Goal: Task Accomplishment & Management: Manage account settings

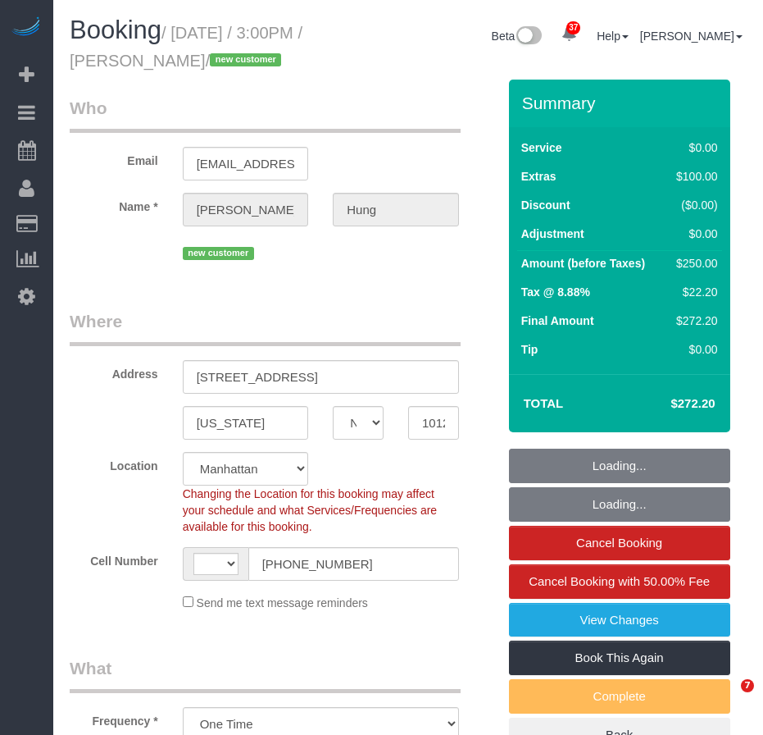
select select "NY"
select select "object:578"
select select "string:US"
select select "string:stripe-pm_1SGkM44VGloSiKo7dSCjwkPj"
select select "spot1"
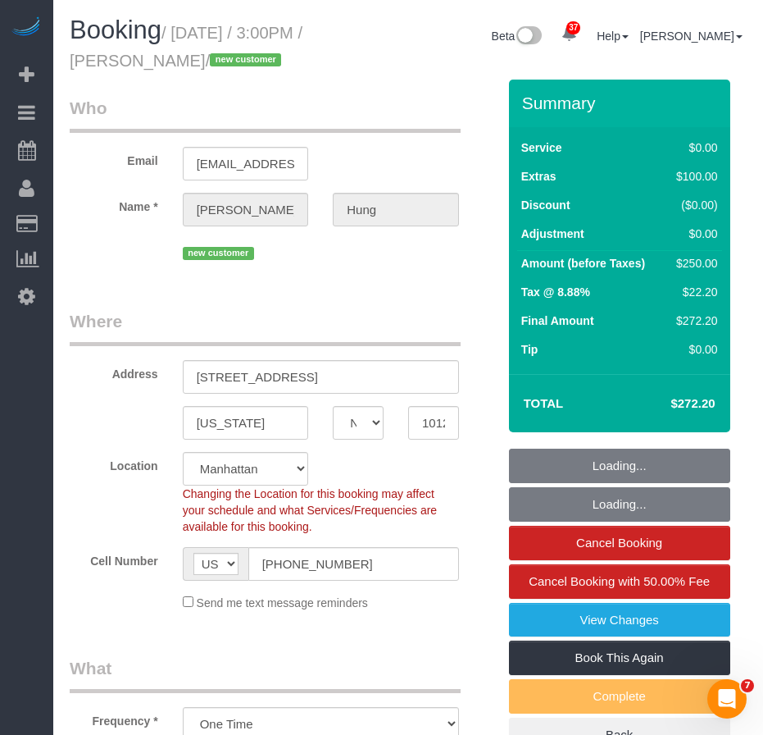
select select "number:89"
select select "number:90"
select select "number:15"
select select "number:5"
select select "1"
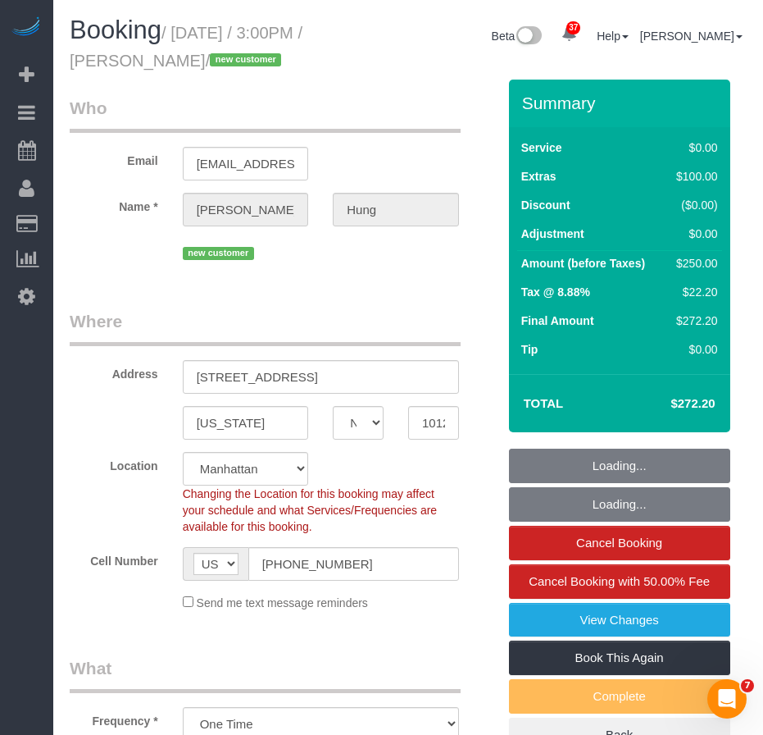
select select "1"
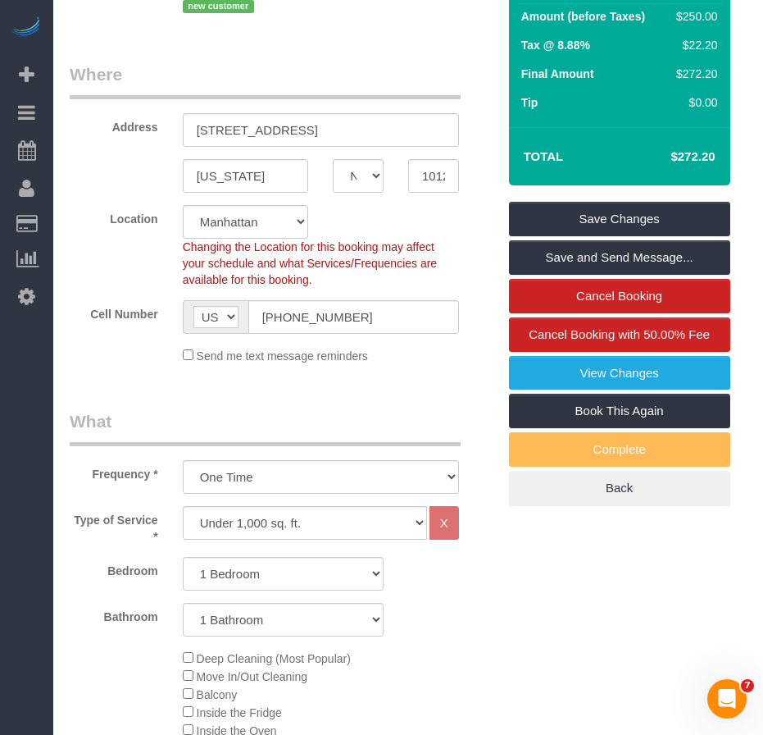
scroll to position [246, 0]
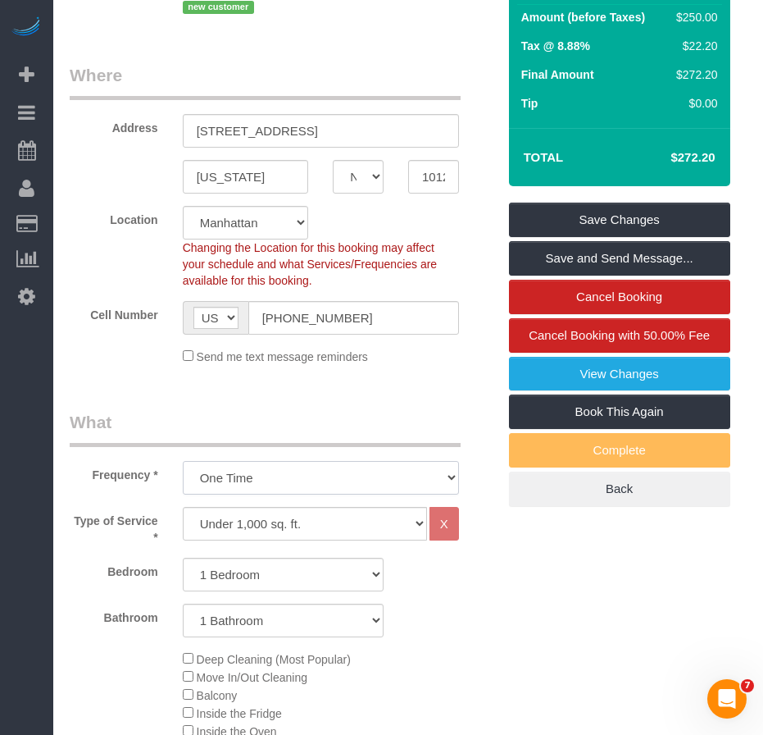
click at [350, 468] on select "One Time Weekly (20% Off) - 20.00% Every 2 Weeks (15% Off) - 15.00% Every 4 Wee…" at bounding box center [321, 478] width 276 height 34
select select "object:579"
click at [183, 461] on select "One Time Weekly (20% Off) - 20.00% Every 2 Weeks (15% Off) - 15.00% Every 4 Wee…" at bounding box center [321, 478] width 276 height 34
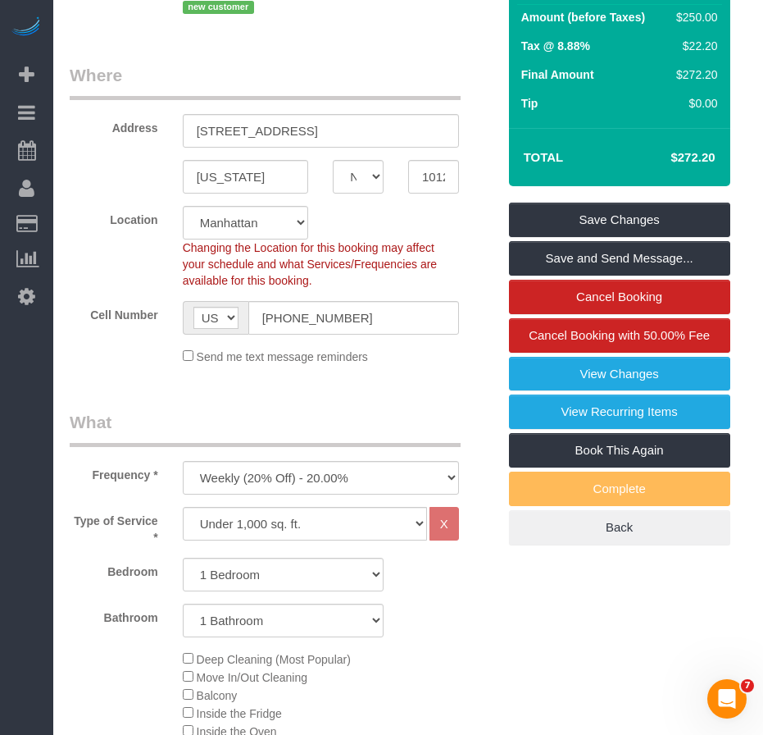
click at [493, 629] on div "Bathroom 1 Bathroom 2 Bathrooms" at bounding box center [283, 620] width 452 height 34
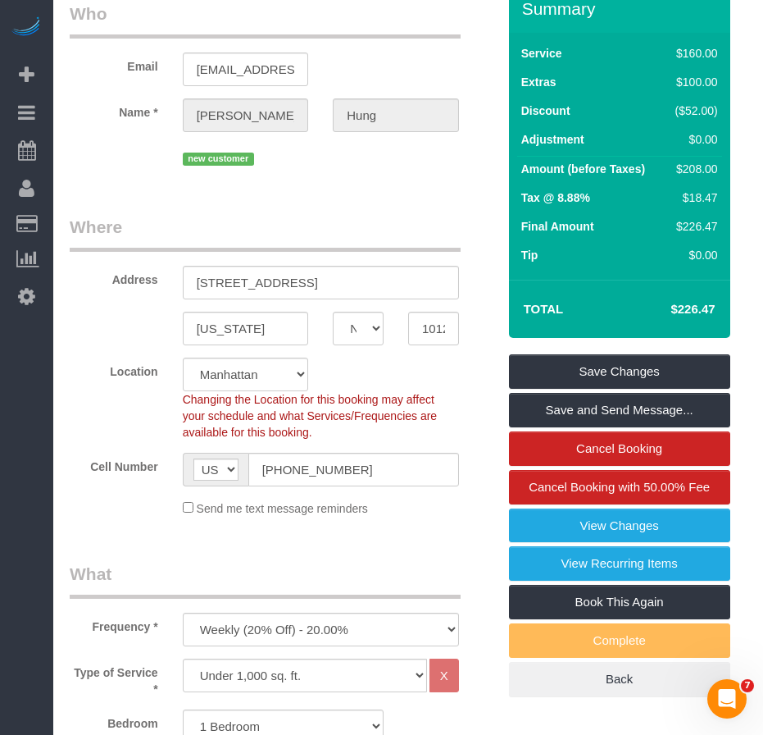
scroll to position [328, 0]
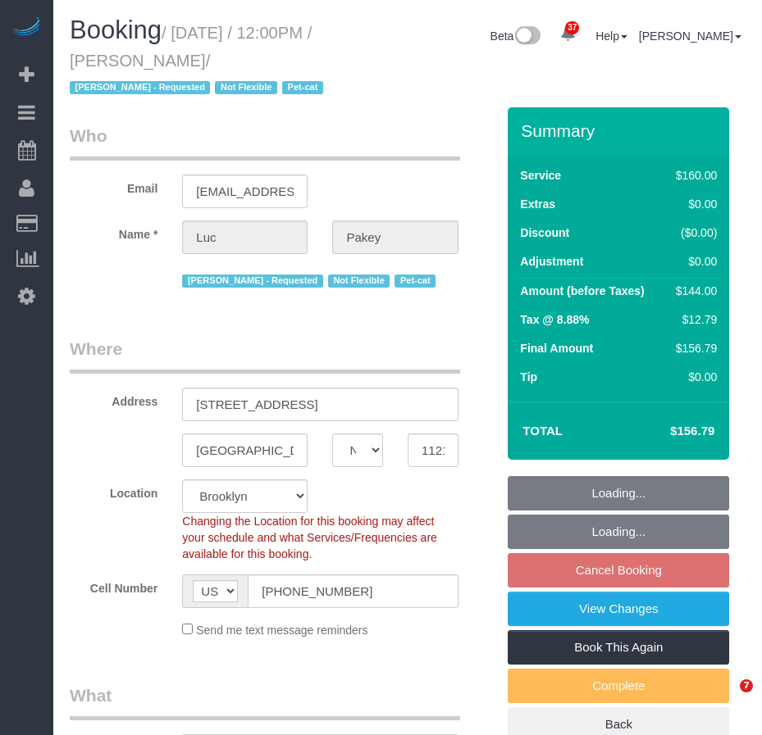
select select "NY"
select select "spot5"
select select "number:89"
select select "number:90"
select select "number:14"
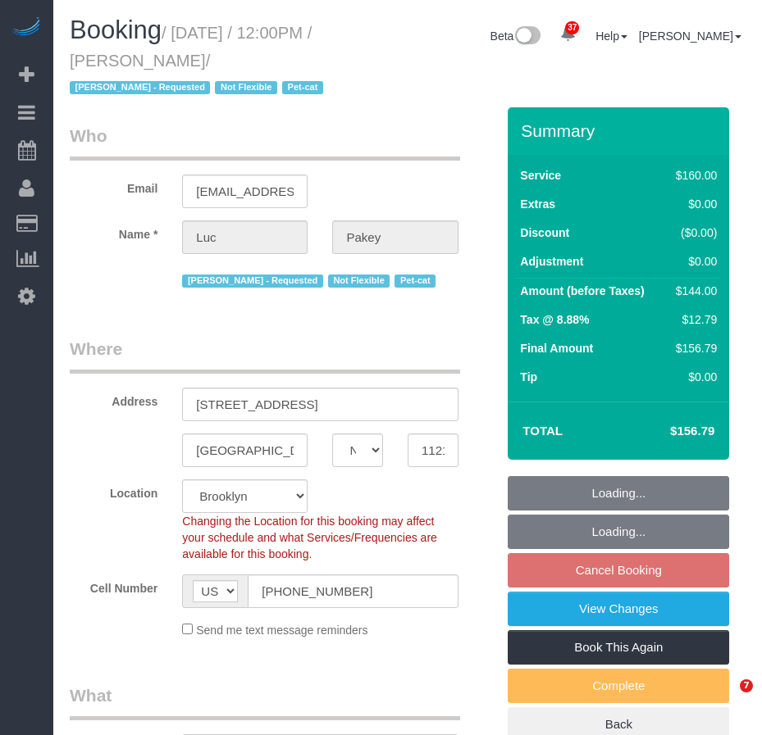
select select "number:5"
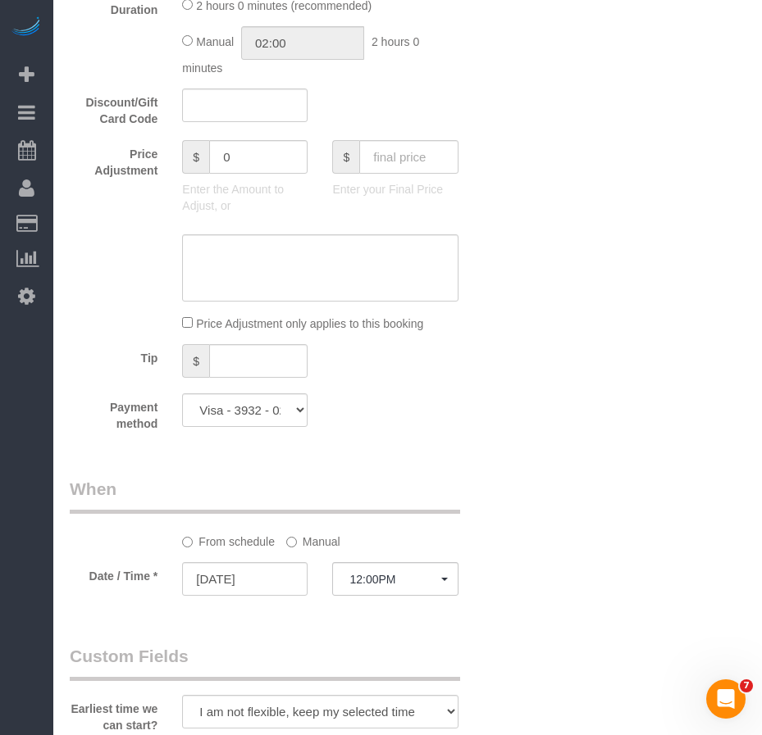
scroll to position [984, 0]
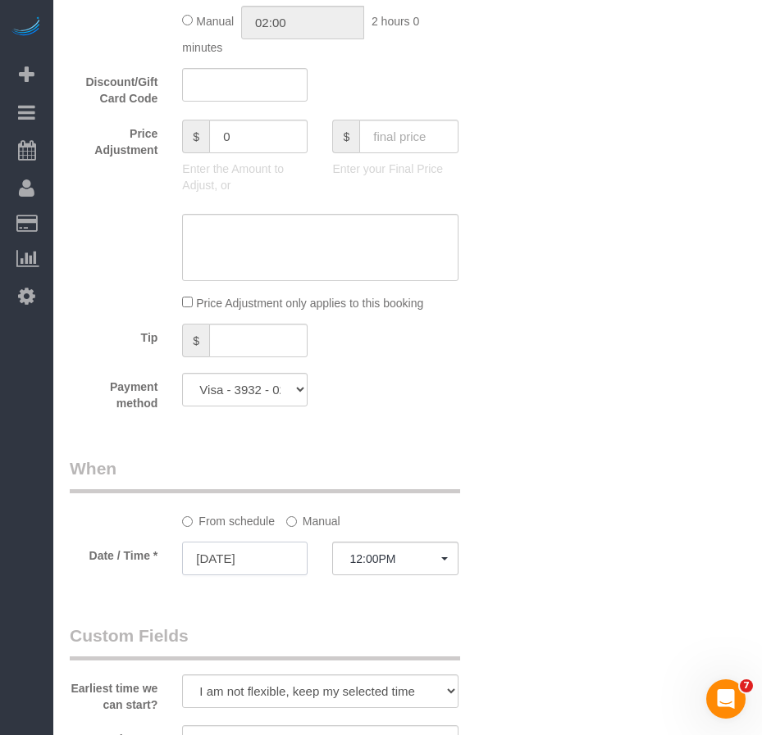
click at [259, 566] on input "10/19/2025" at bounding box center [244, 559] width 125 height 34
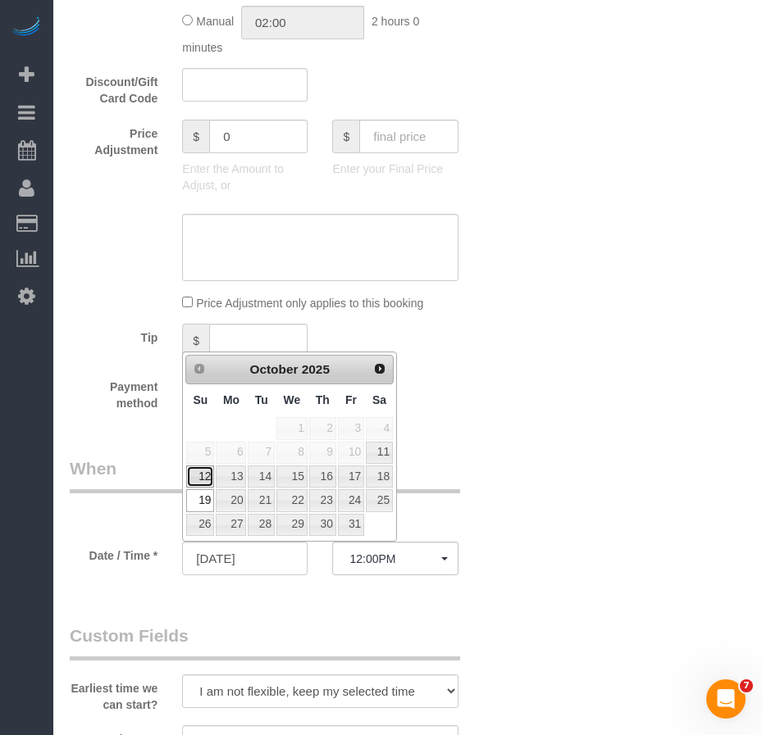
click at [208, 477] on link "12" at bounding box center [200, 477] width 28 height 22
type input "[DATE]"
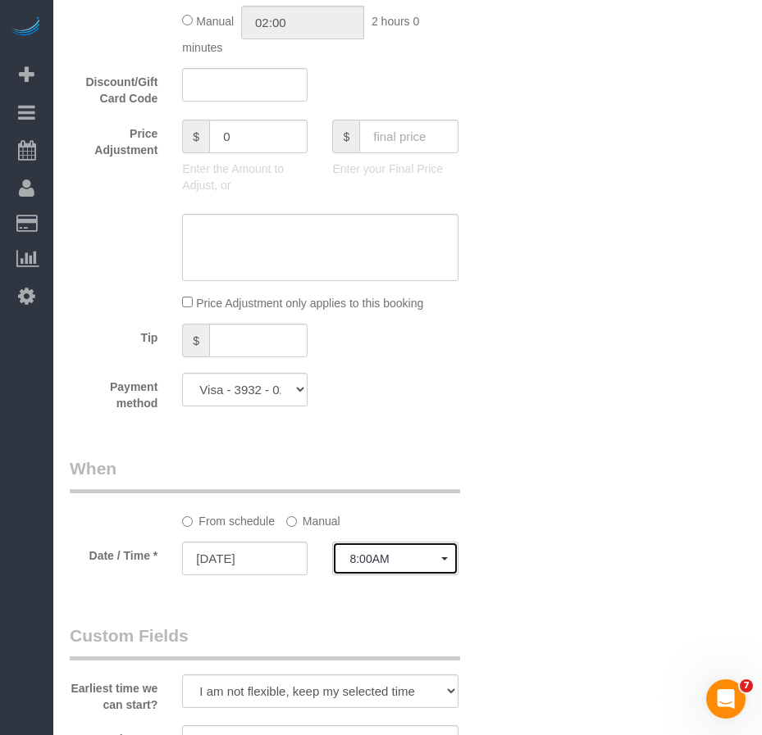
click at [370, 558] on span "8:00AM" at bounding box center [394, 559] width 91 height 13
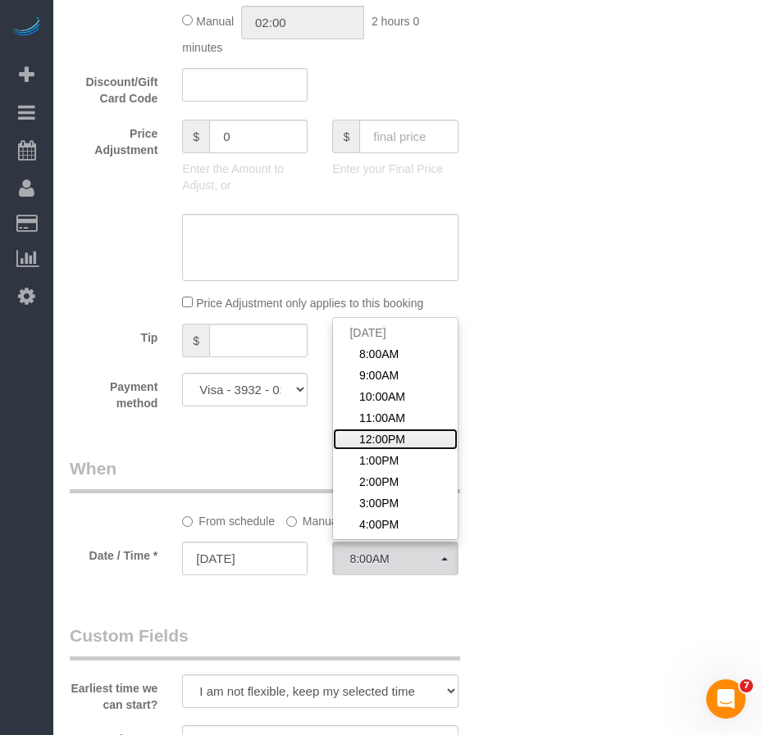
click at [378, 440] on span "12:00PM" at bounding box center [382, 439] width 46 height 16
select select "spot65"
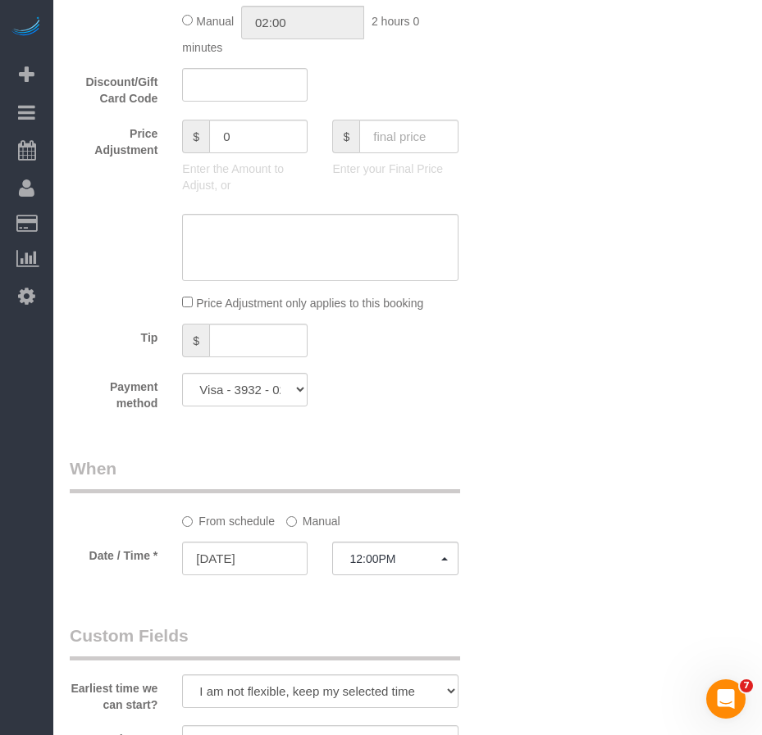
click at [563, 549] on div "Who Email luc.pakey@gmail.com Name * Luc Pakey Marilu Quintero - Requested Not …" at bounding box center [408, 423] width 676 height 2601
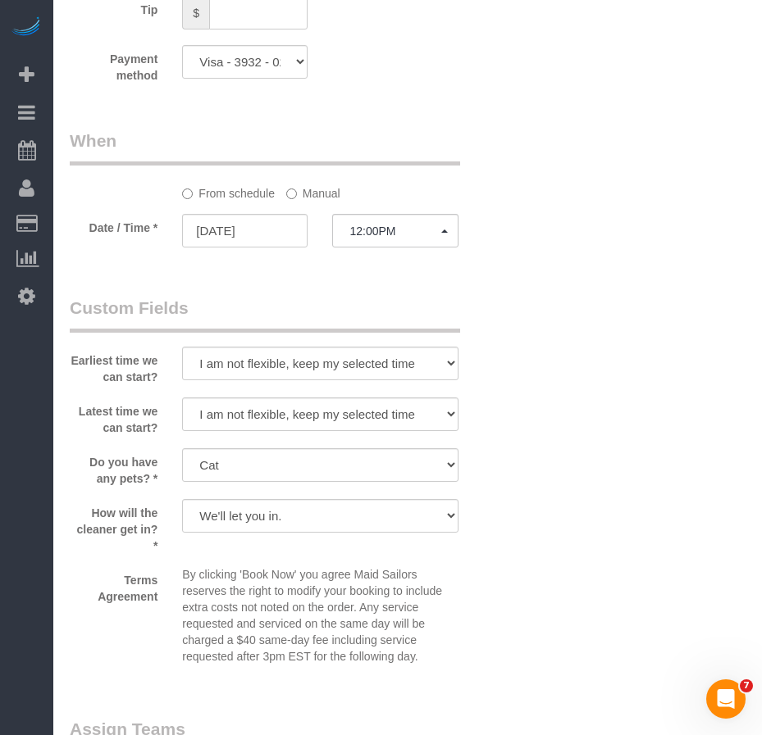
scroll to position [1148, 0]
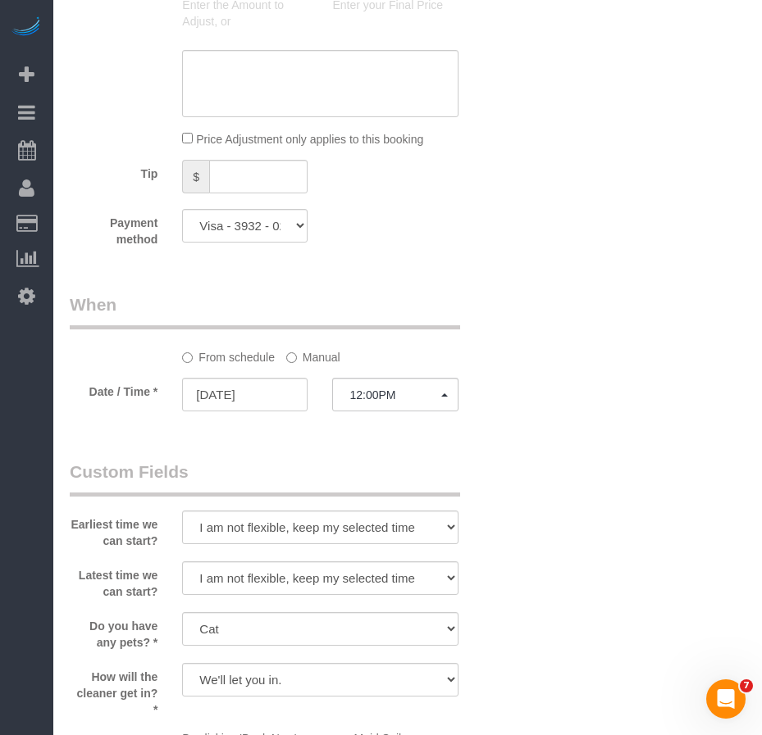
drag, startPoint x: 266, startPoint y: 448, endPoint x: 106, endPoint y: 145, distance: 342.9
click at [264, 448] on div "Who Email luc.pakey@gmail.com Name * Luc Pakey Marilu Quintero - Requested Not …" at bounding box center [282, 260] width 450 height 2601
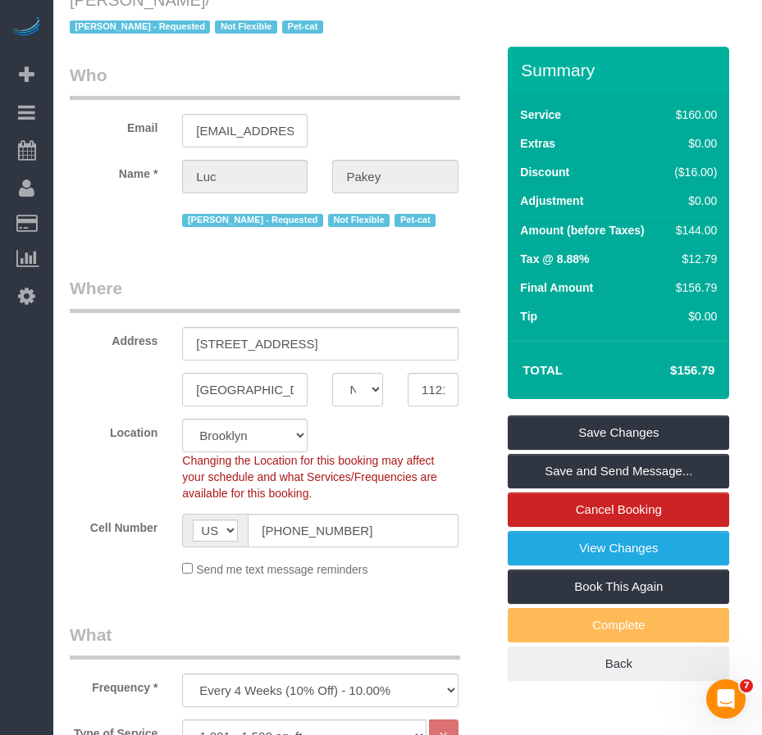
scroll to position [0, 0]
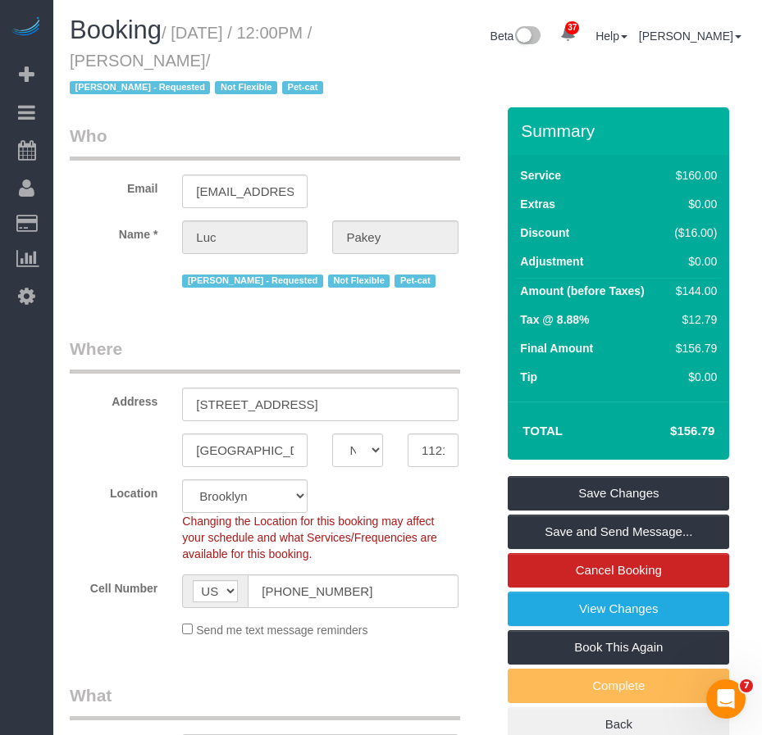
drag, startPoint x: 151, startPoint y: 61, endPoint x: 223, endPoint y: 61, distance: 72.2
click at [223, 61] on small "/ October 19, 2025 / 12:00PM / Luc Pakey / Marilu Quintero - Requested Not Flex…" at bounding box center [199, 61] width 258 height 74
copy small "[PERSON_NAME]"
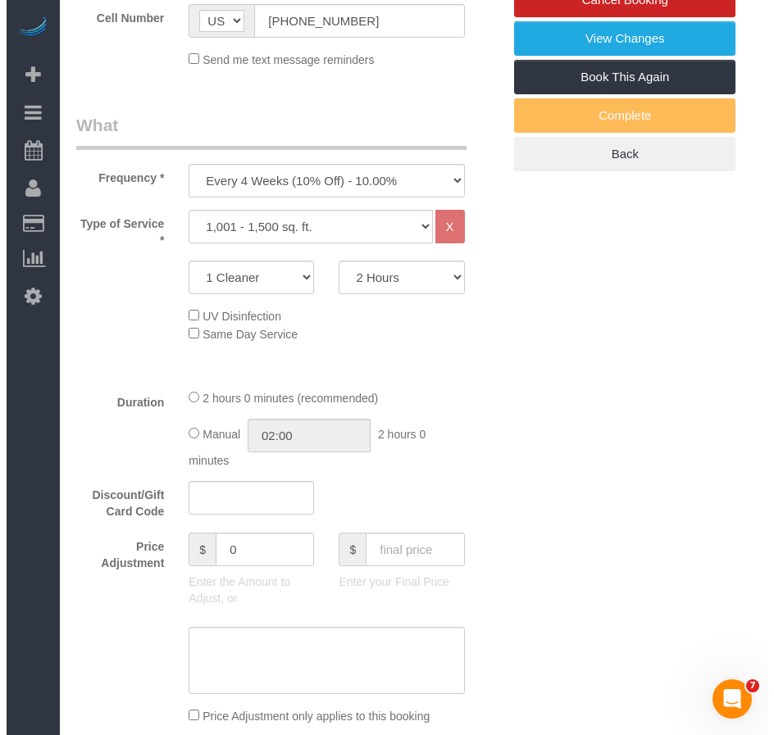
scroll to position [325, 0]
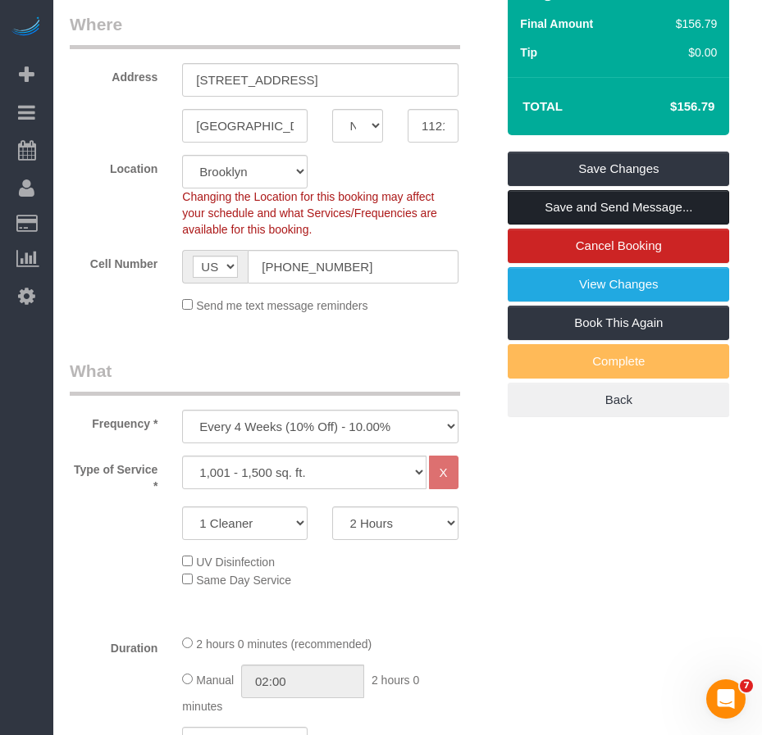
click at [562, 206] on link "Save and Send Message..." at bounding box center [618, 207] width 221 height 34
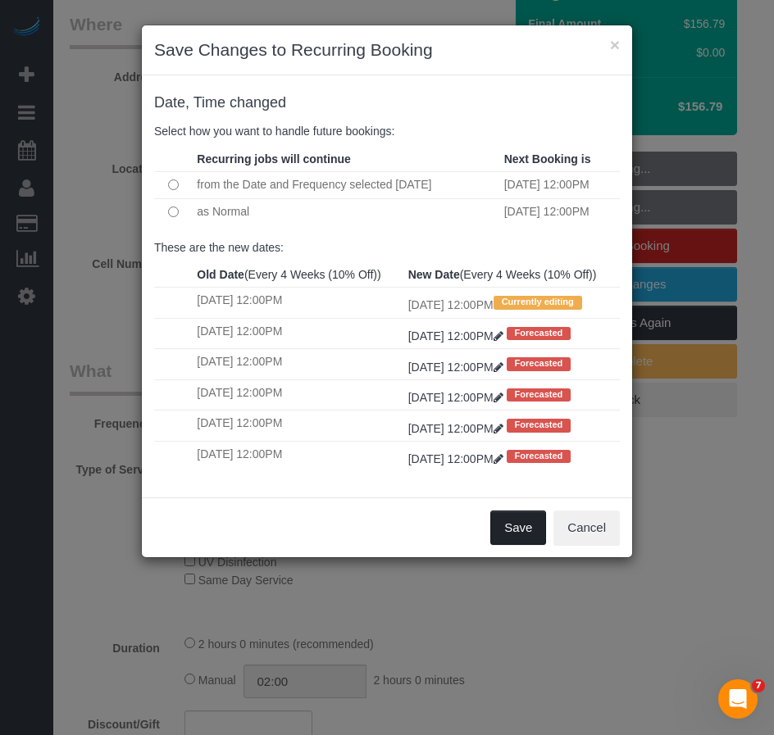
click at [521, 545] on button "Save" at bounding box center [518, 528] width 56 height 34
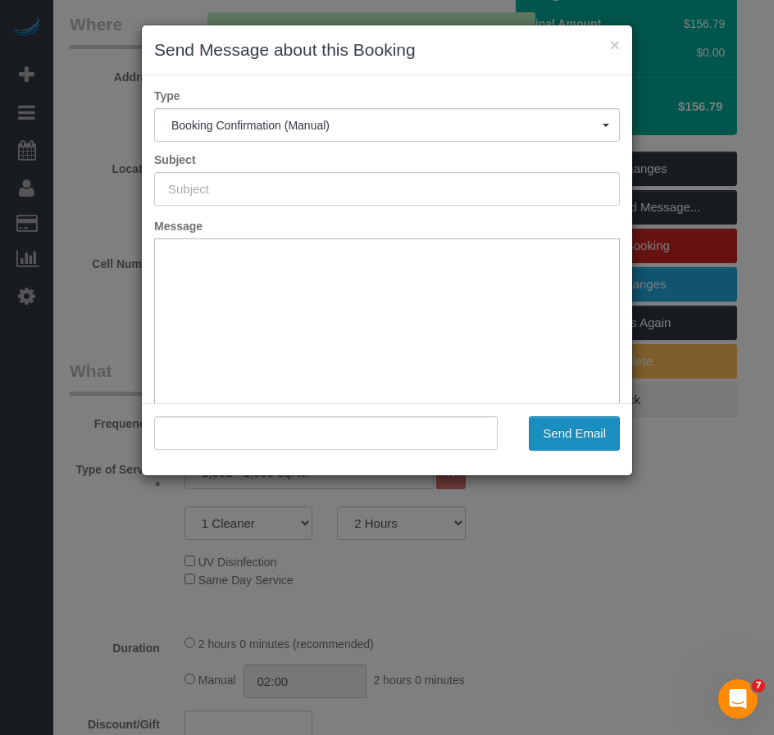
scroll to position [0, 0]
type input "Cleaning Confirmed for 10/12/2025 at 12:00pm"
type input ""[PERSON_NAME]" <[EMAIL_ADDRESS][DOMAIN_NAME]>"
click at [572, 436] on button "Send Email" at bounding box center [574, 434] width 91 height 34
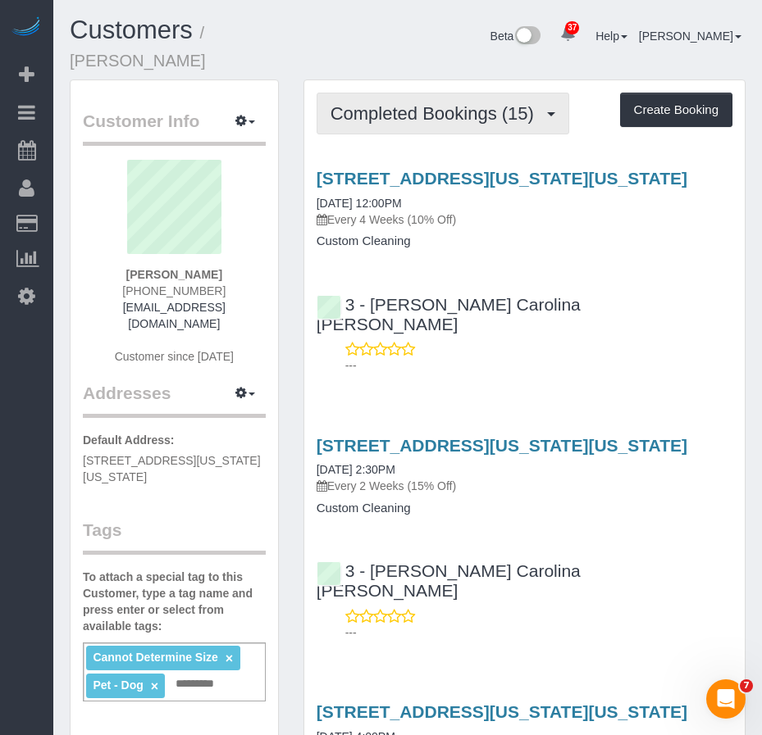
click at [407, 120] on span "Completed Bookings (15)" at bounding box center [436, 113] width 212 height 20
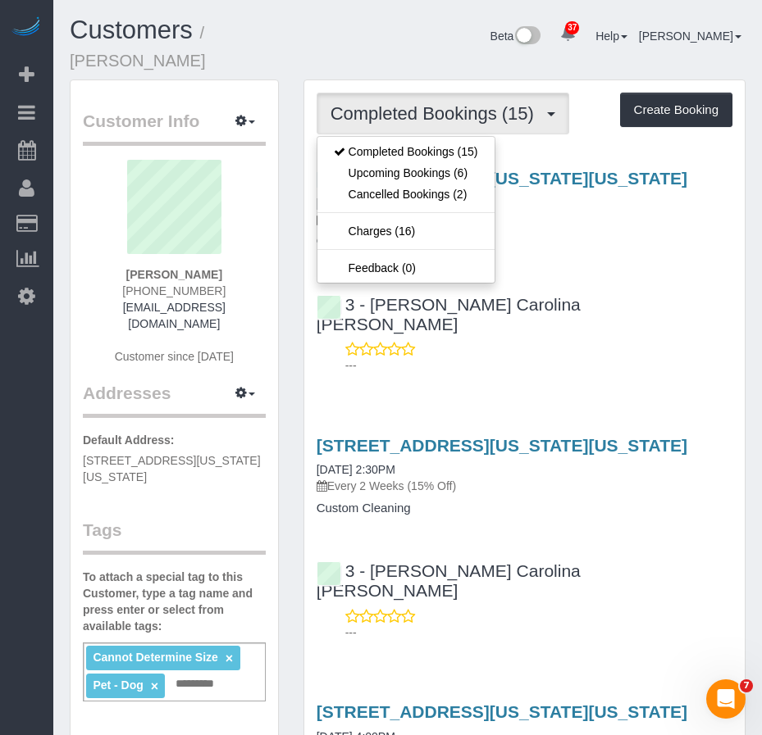
click at [571, 280] on div "38 Fort Washington Avenue, Apt. 6, New York, NY 10032 09/14/2025 12:00PM Every …" at bounding box center [524, 268] width 440 height 226
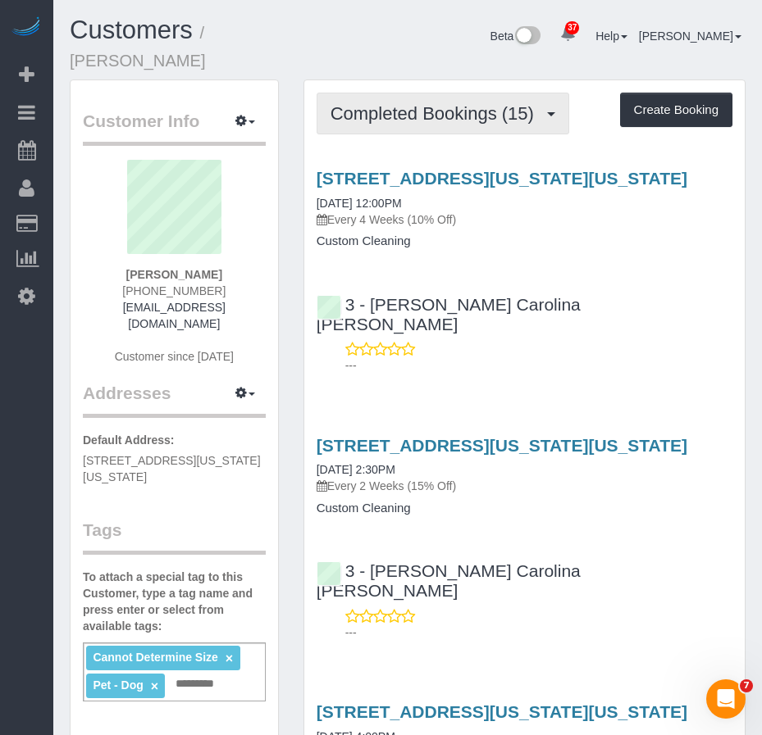
click at [383, 126] on button "Completed Bookings (15)" at bounding box center [442, 114] width 253 height 42
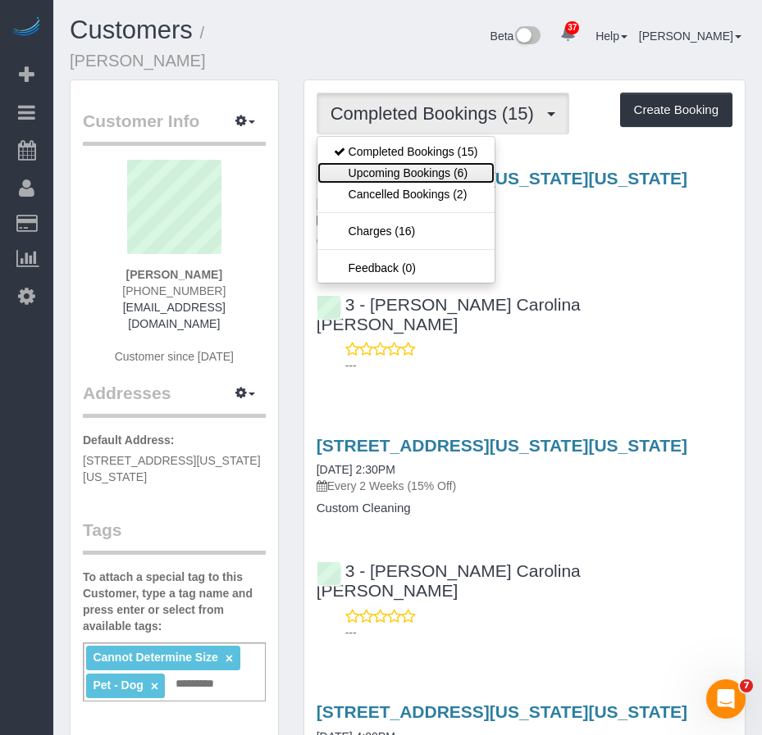
click at [383, 171] on link "Upcoming Bookings (6)" at bounding box center [405, 172] width 177 height 21
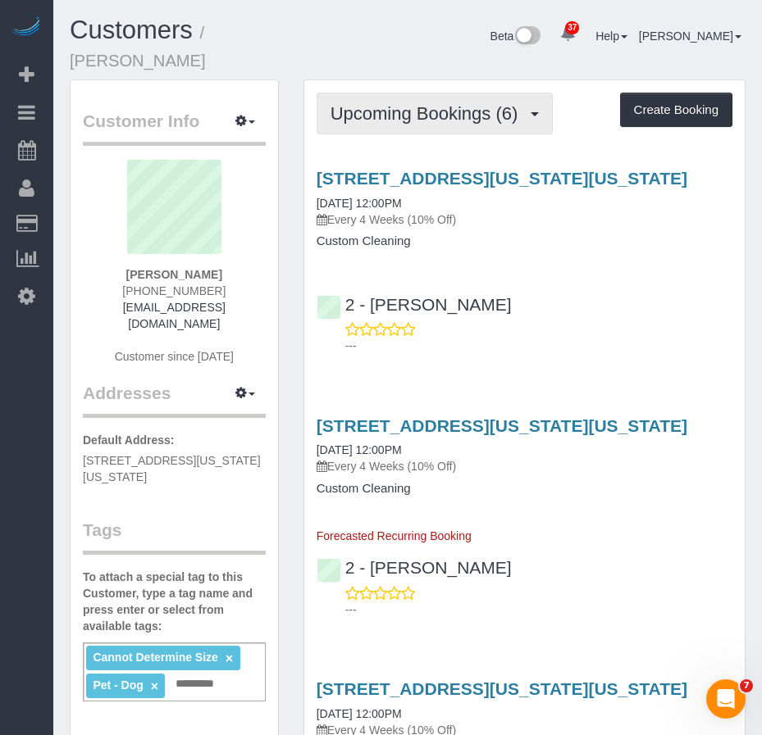
click at [389, 120] on span "Upcoming Bookings (6)" at bounding box center [428, 113] width 196 height 20
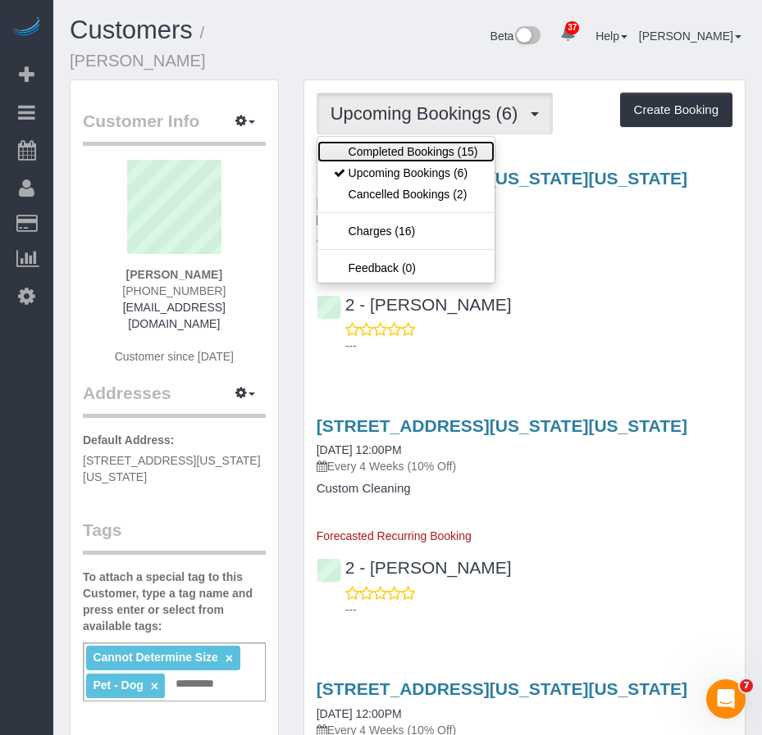
click at [376, 149] on link "Completed Bookings (15)" at bounding box center [405, 151] width 177 height 21
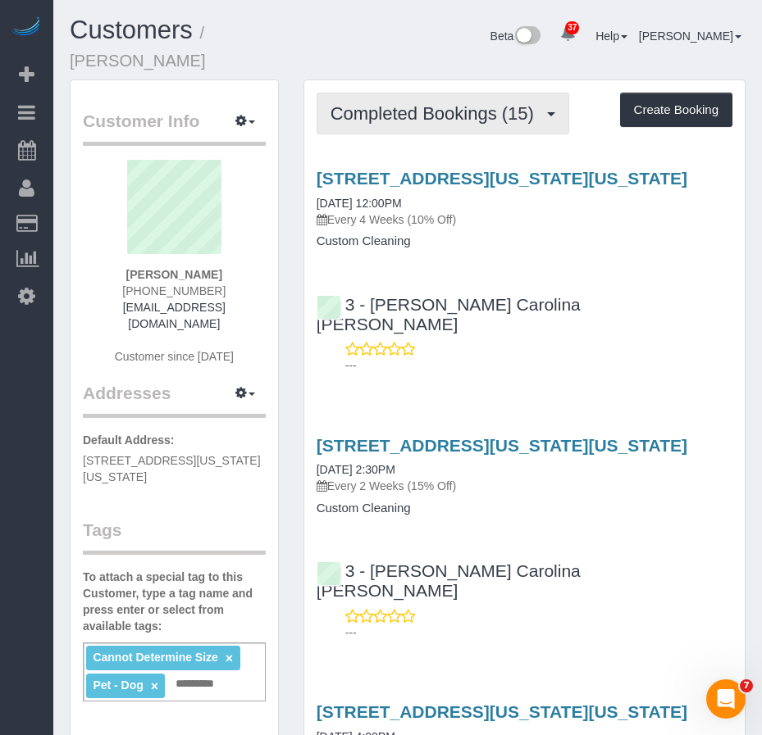
click at [366, 114] on span "Completed Bookings (15)" at bounding box center [436, 113] width 212 height 20
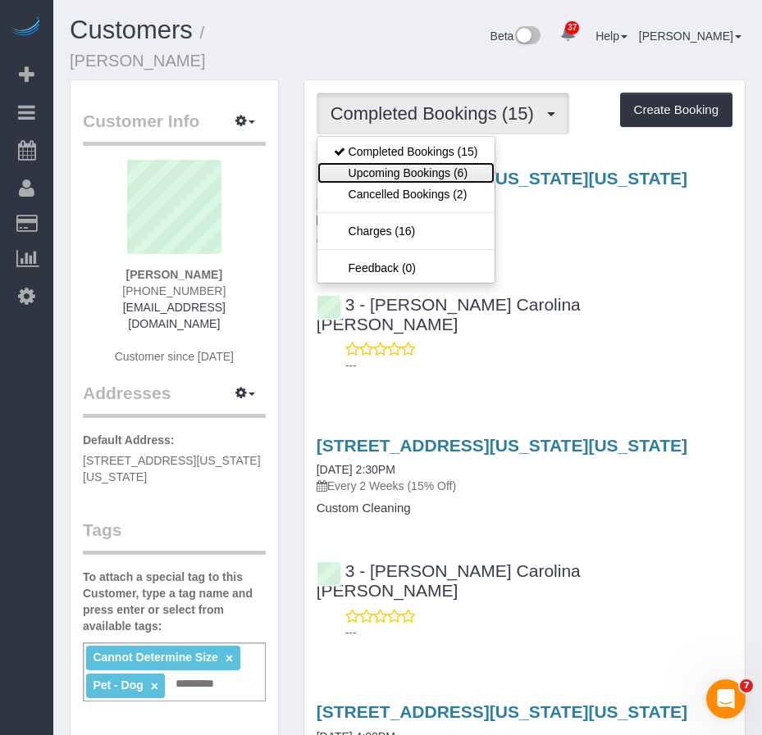
click at [398, 168] on link "Upcoming Bookings (6)" at bounding box center [405, 172] width 177 height 21
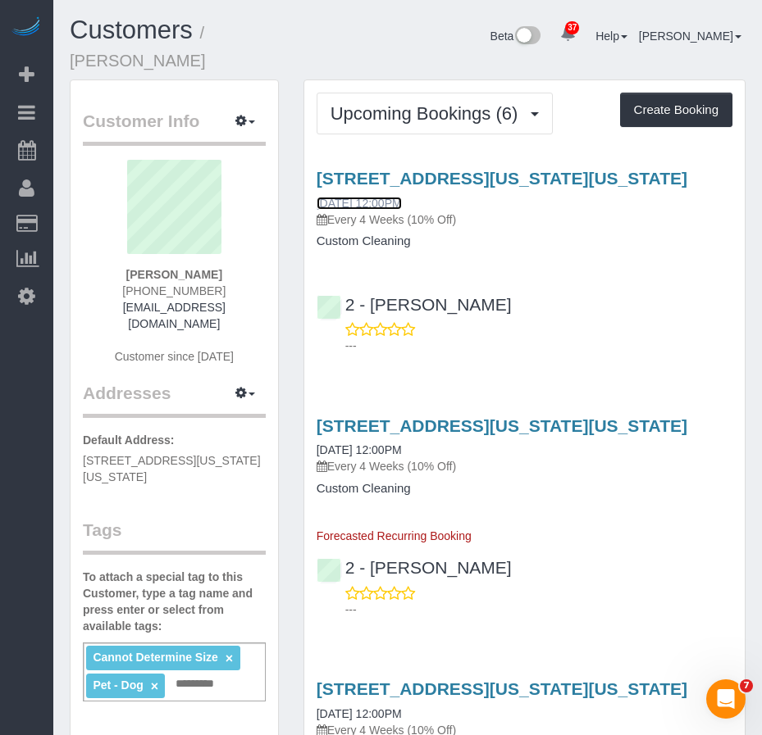
click at [371, 210] on link "10/12/2025 12:00PM" at bounding box center [358, 203] width 85 height 13
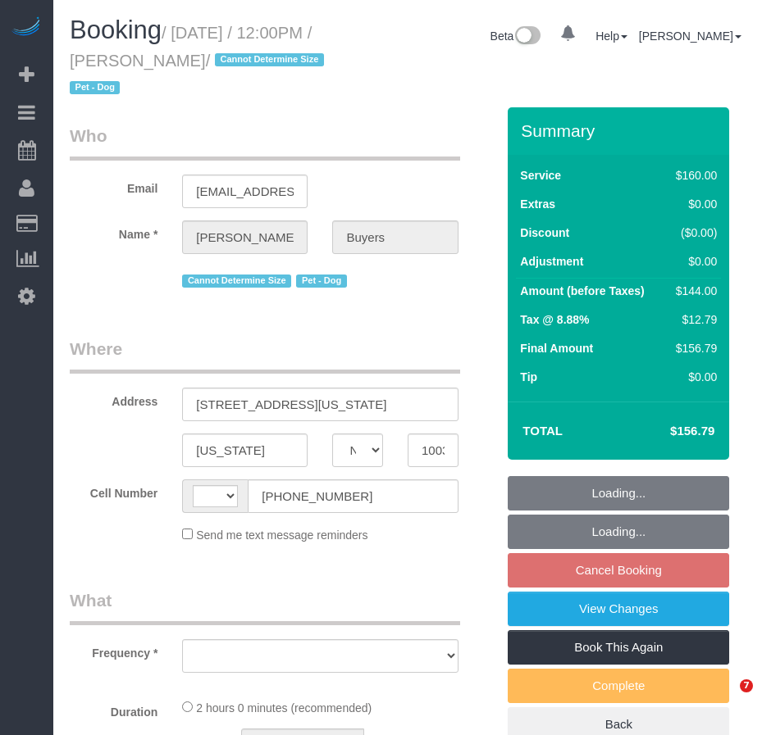
select select "NY"
select select "string:stripe-pm_1QlZLV4VGloSiKo7XdppEUXZ"
select select "string:US"
select select "object:819"
select select "number:60"
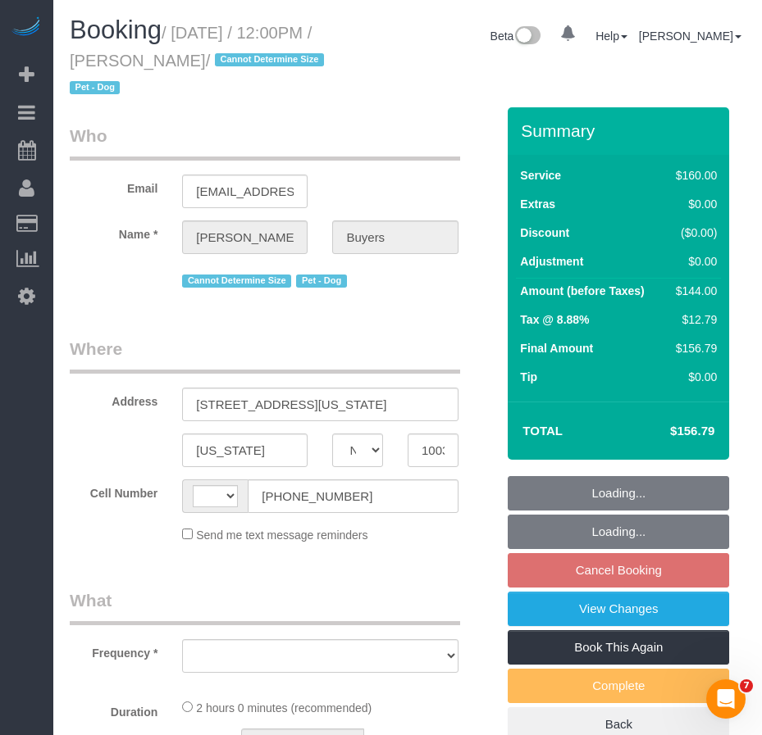
select select "number:76"
select select "number:13"
select select "number:5"
select select "spot5"
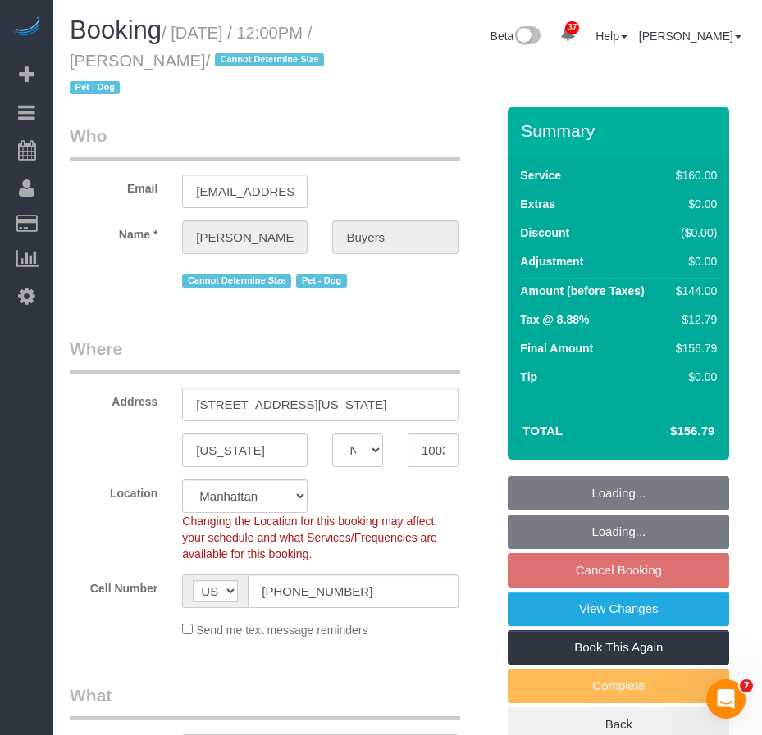
select select "object:1542"
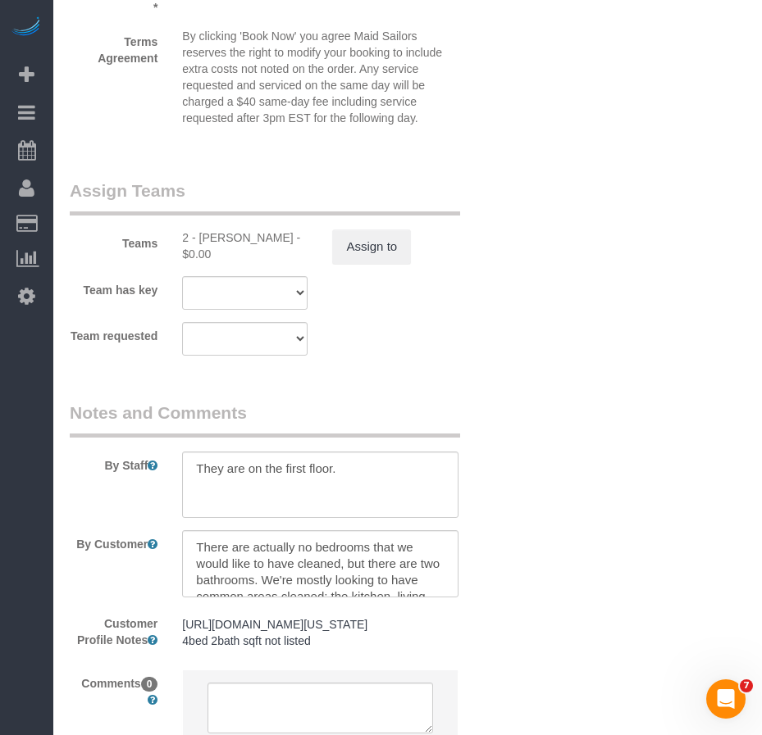
scroll to position [1850, 0]
click at [377, 248] on button "Assign to" at bounding box center [371, 247] width 79 height 34
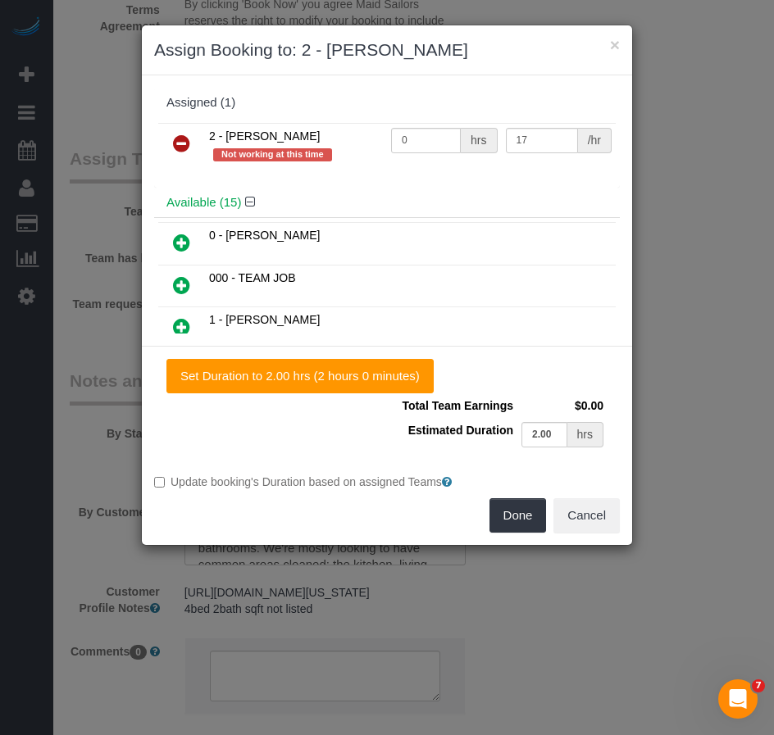
click at [182, 148] on icon at bounding box center [181, 144] width 17 height 20
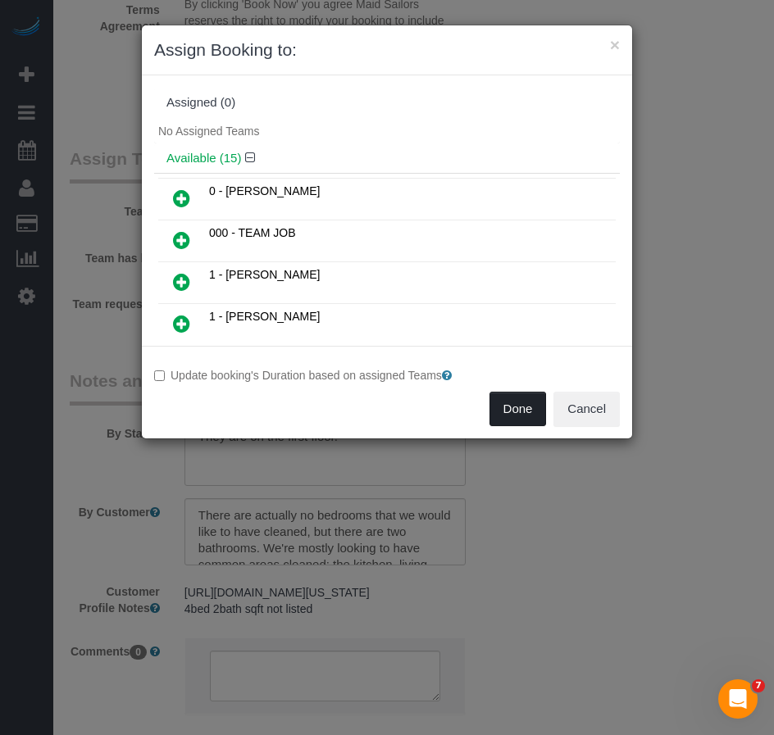
click at [503, 406] on button "Done" at bounding box center [517, 409] width 57 height 34
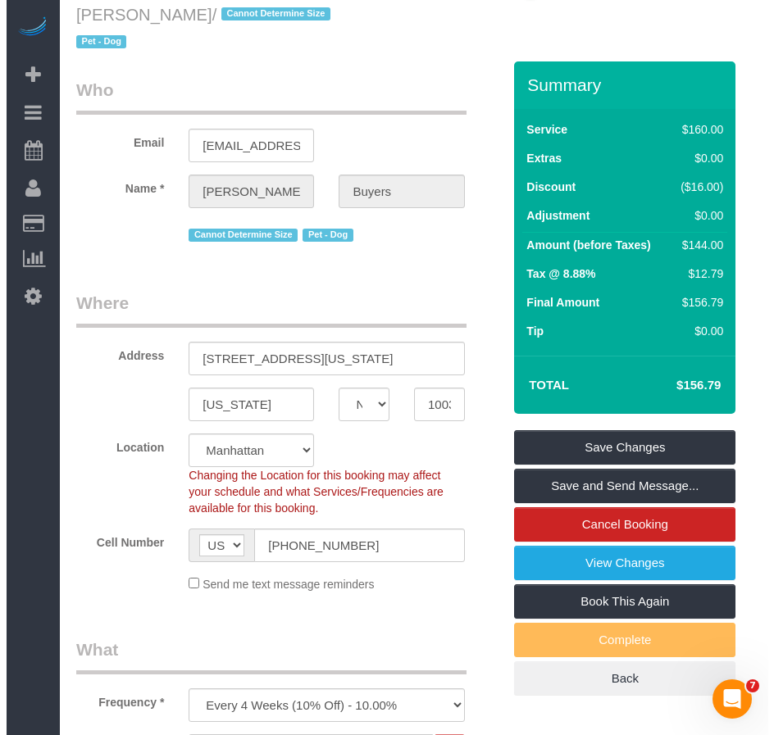
scroll to position [0, 0]
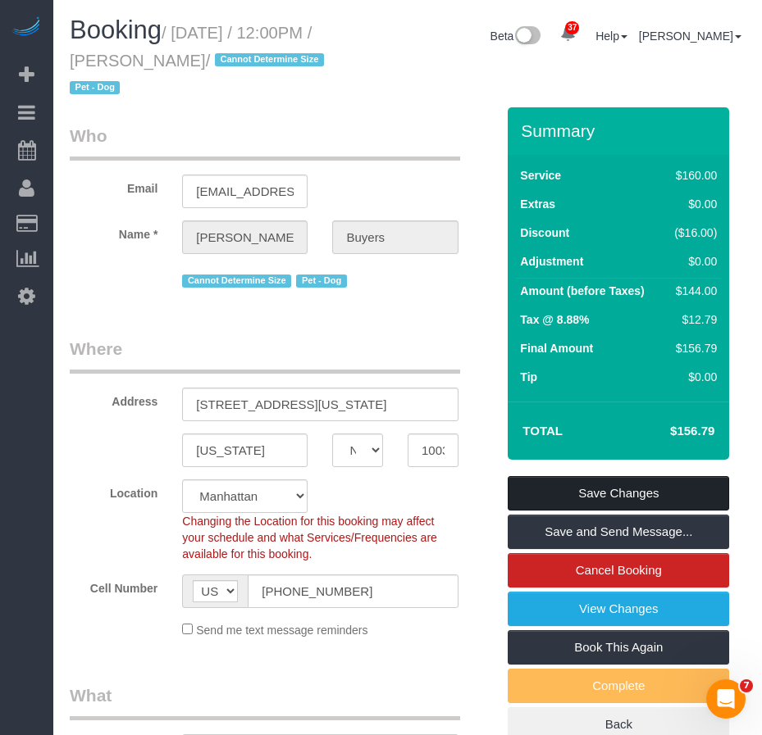
click at [589, 493] on link "Save Changes" at bounding box center [618, 493] width 221 height 34
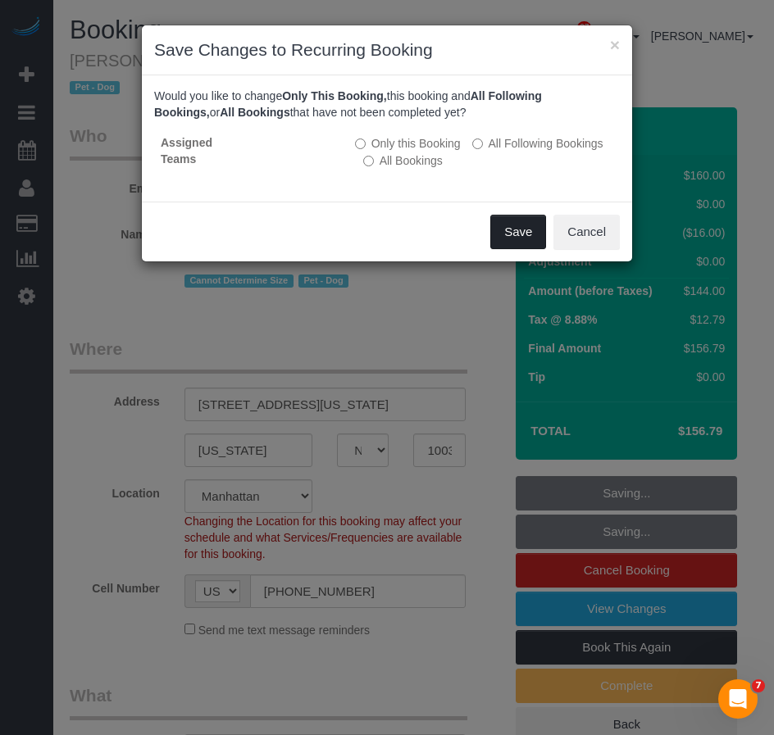
click at [518, 230] on button "Save" at bounding box center [518, 232] width 56 height 34
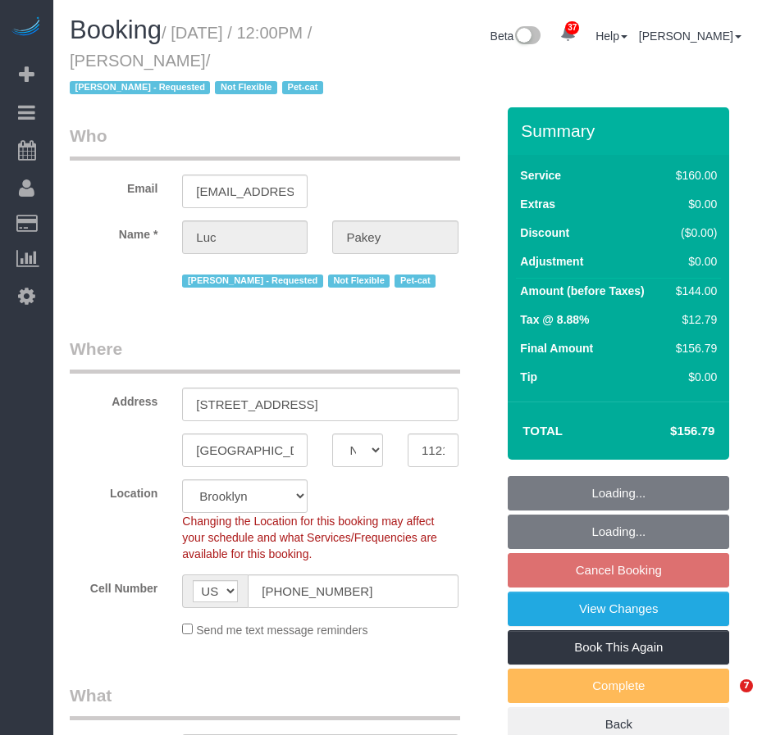
select select "NY"
select select "number:89"
select select "number:90"
select select "number:14"
select select "number:5"
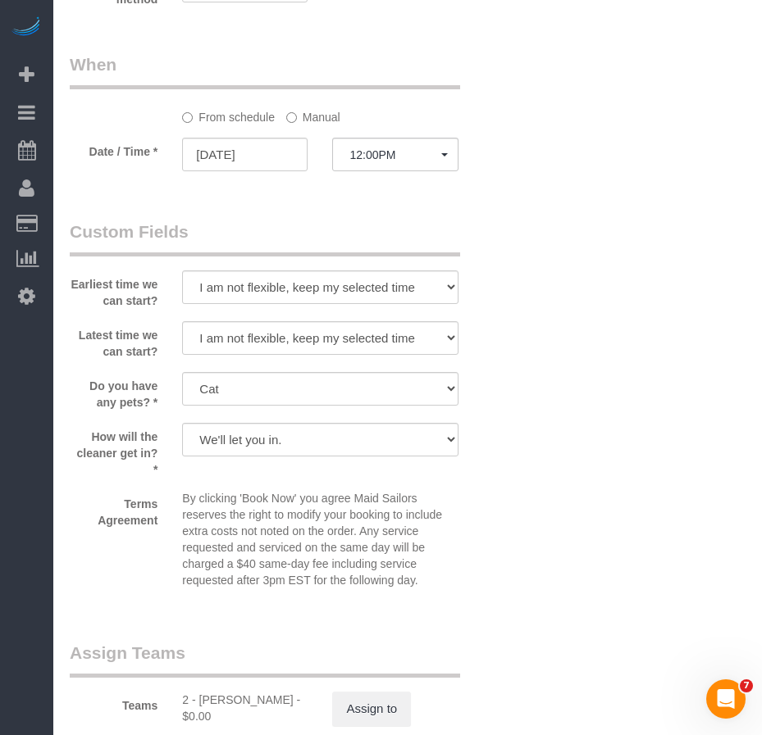
scroll to position [1394, 0]
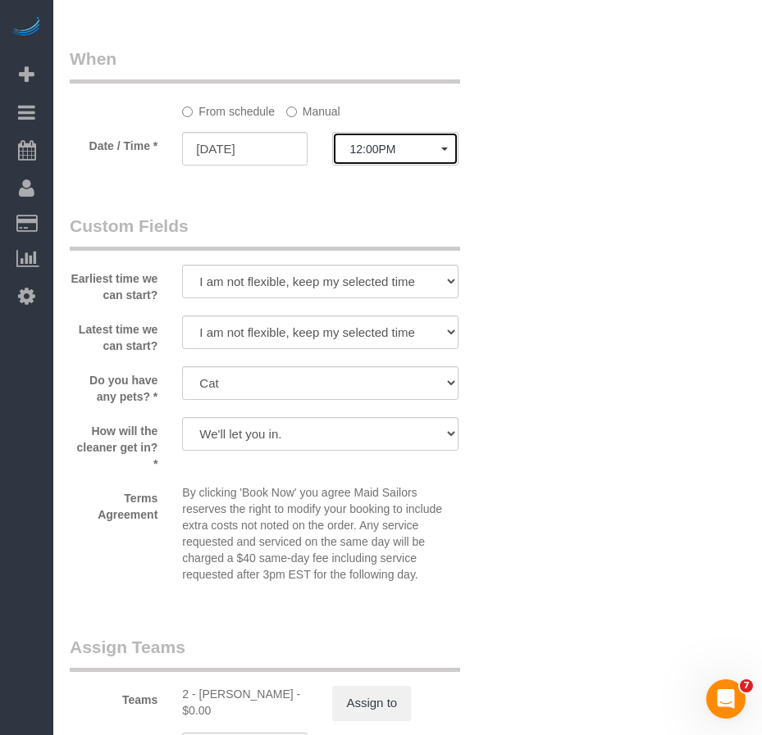
click at [435, 154] on span "12:00PM" at bounding box center [394, 149] width 91 height 13
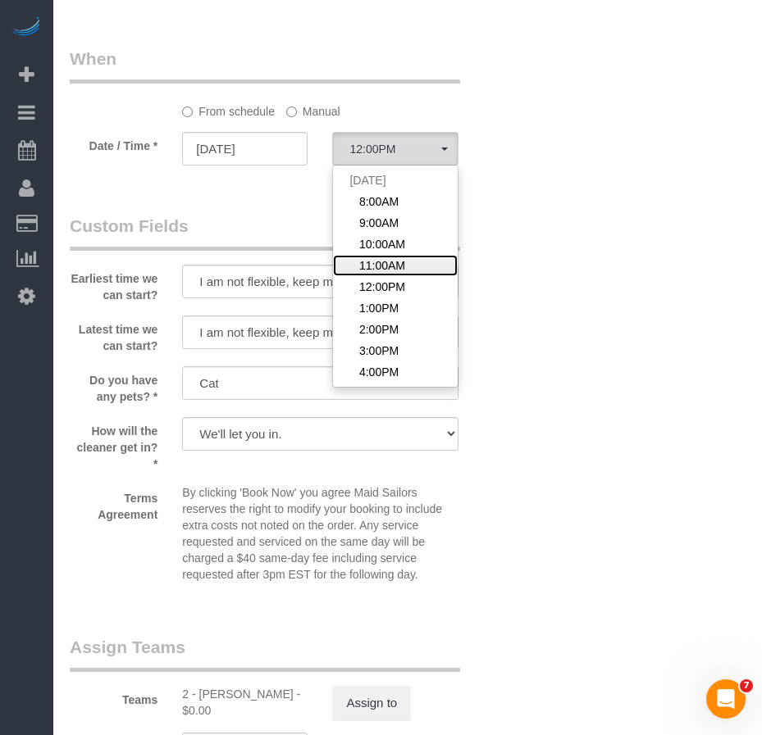
click at [385, 265] on span "11:00AM" at bounding box center [382, 265] width 46 height 16
select select "spot4"
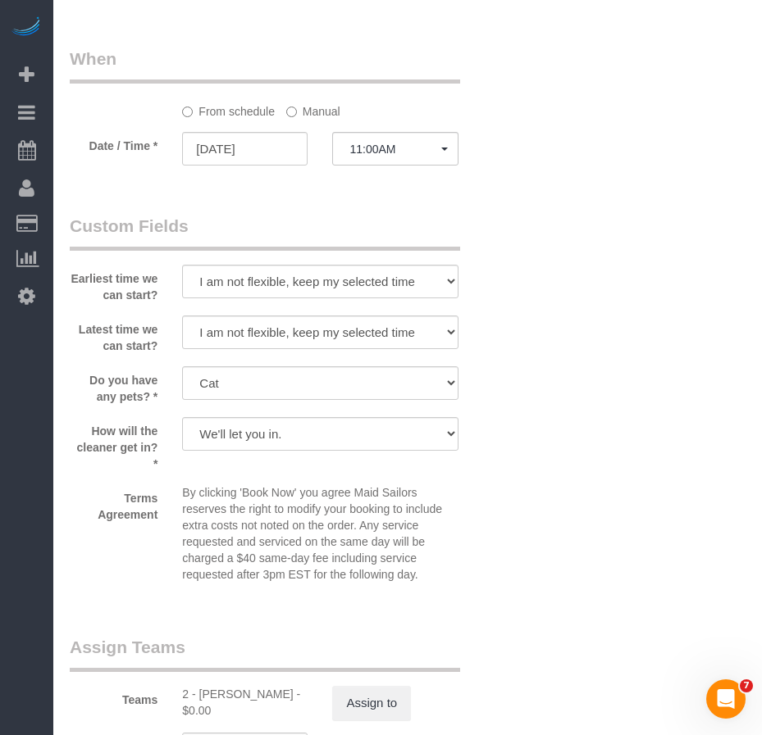
click at [556, 390] on div "Who Email luc.pakey@gmail.com Name * Luc Pakey Marilu Quintero - Requested Not …" at bounding box center [408, 14] width 676 height 2601
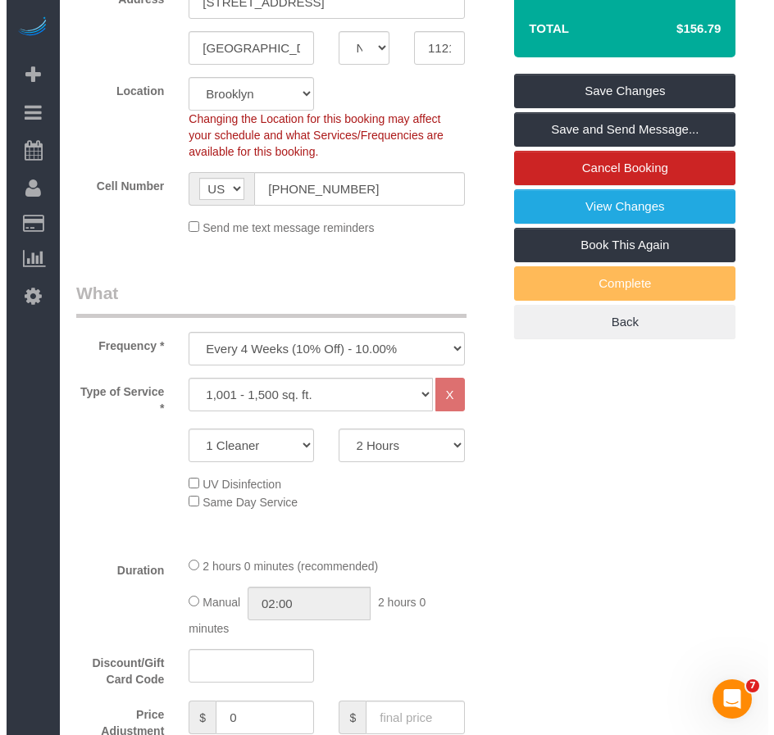
scroll to position [328, 0]
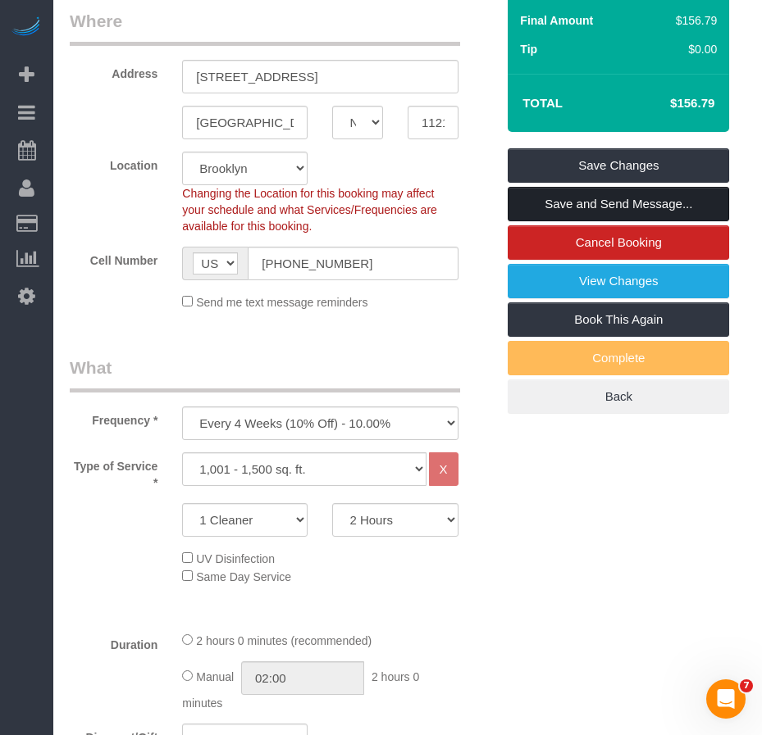
drag, startPoint x: 572, startPoint y: 199, endPoint x: 559, endPoint y: 192, distance: 15.1
click at [572, 199] on link "Save and Send Message..." at bounding box center [618, 204] width 221 height 34
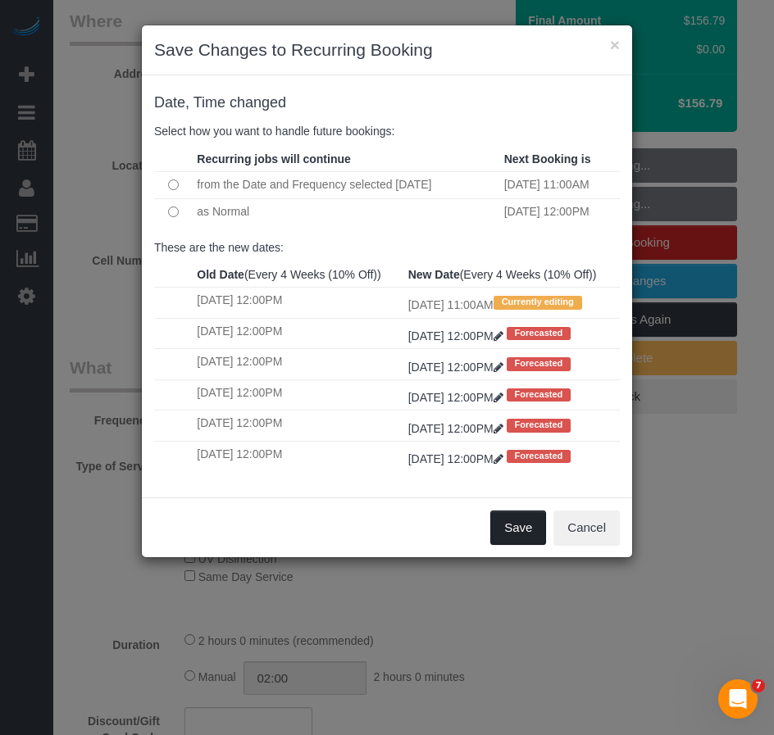
click at [525, 545] on button "Save" at bounding box center [518, 528] width 56 height 34
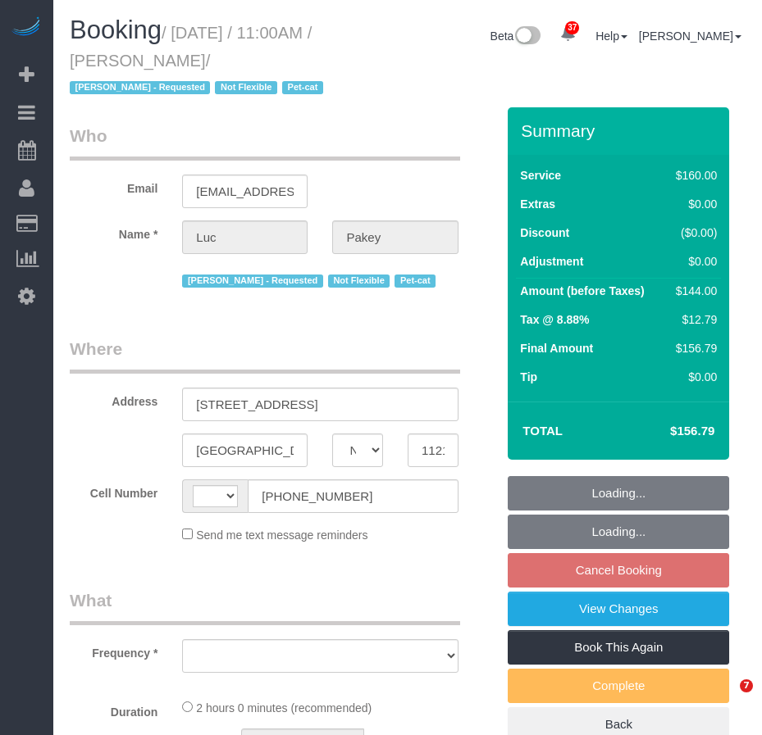
select select "NY"
select select "object:576"
select select "string:stripe-pm_1QAXYW4VGloSiKo7uBqwQ0lA"
select select "number:89"
select select "number:90"
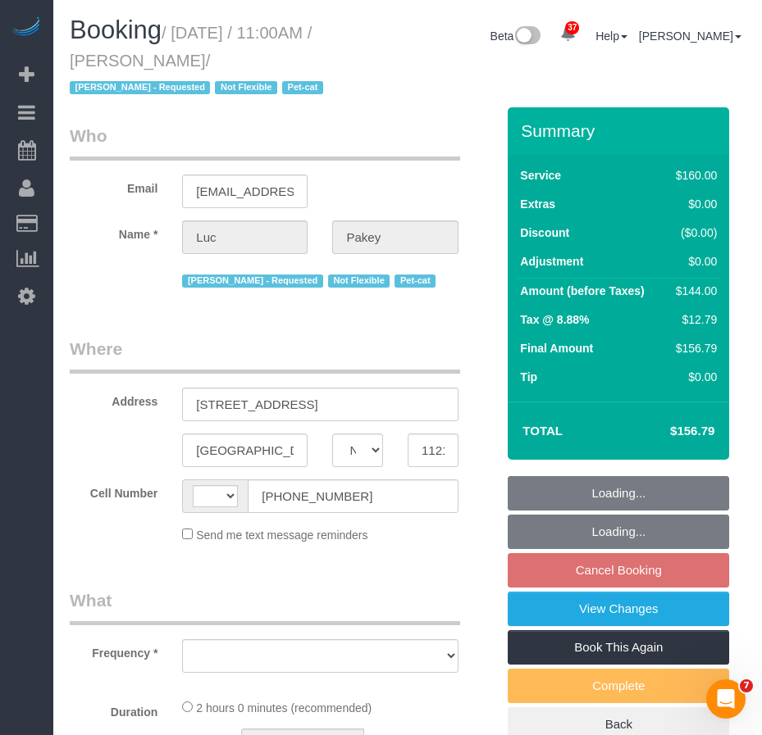
select select "number:14"
select select "number:5"
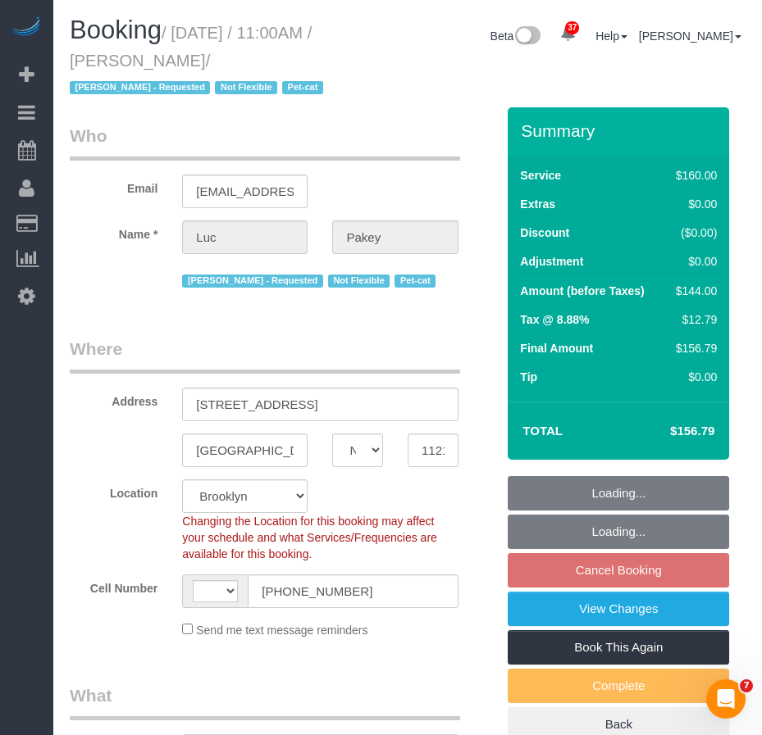
select select "object:812"
select select "string:[GEOGRAPHIC_DATA]"
select select "spot4"
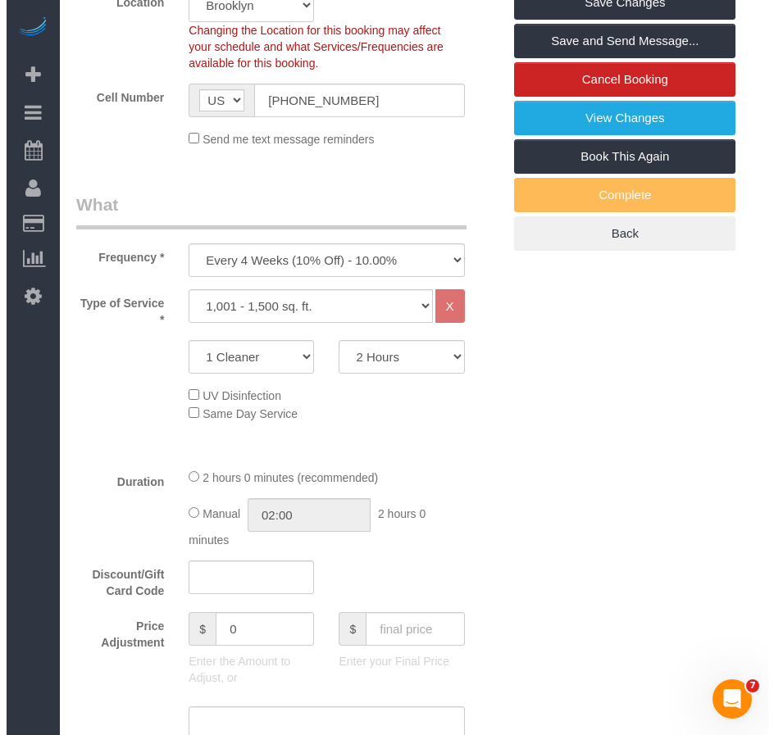
scroll to position [246, 0]
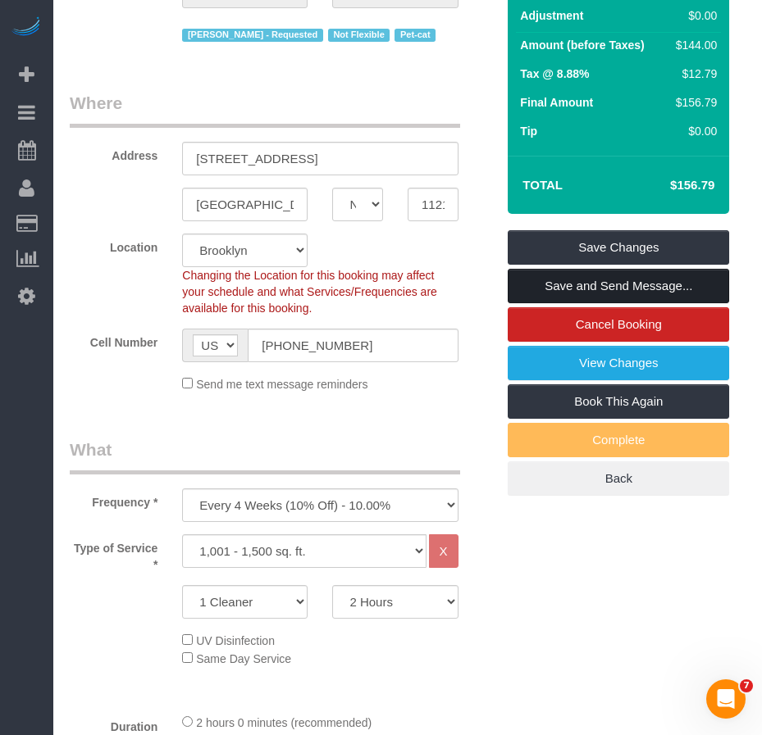
click at [545, 282] on link "Save and Send Message..." at bounding box center [618, 286] width 221 height 34
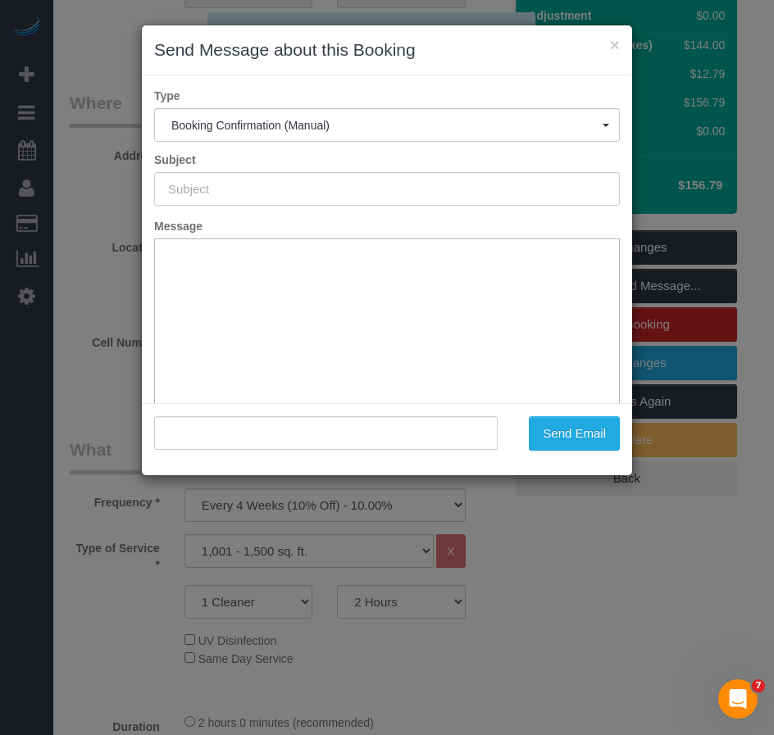
type input "Cleaning Confirmed for [DATE] 11:00am"
type input ""[PERSON_NAME]" <[EMAIL_ADDRESS][DOMAIN_NAME]>"
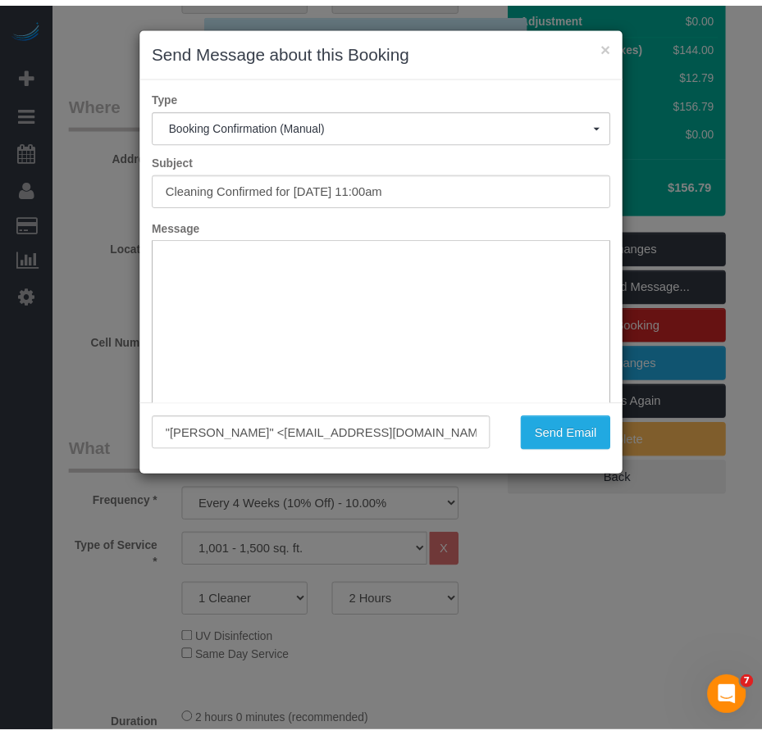
scroll to position [0, 0]
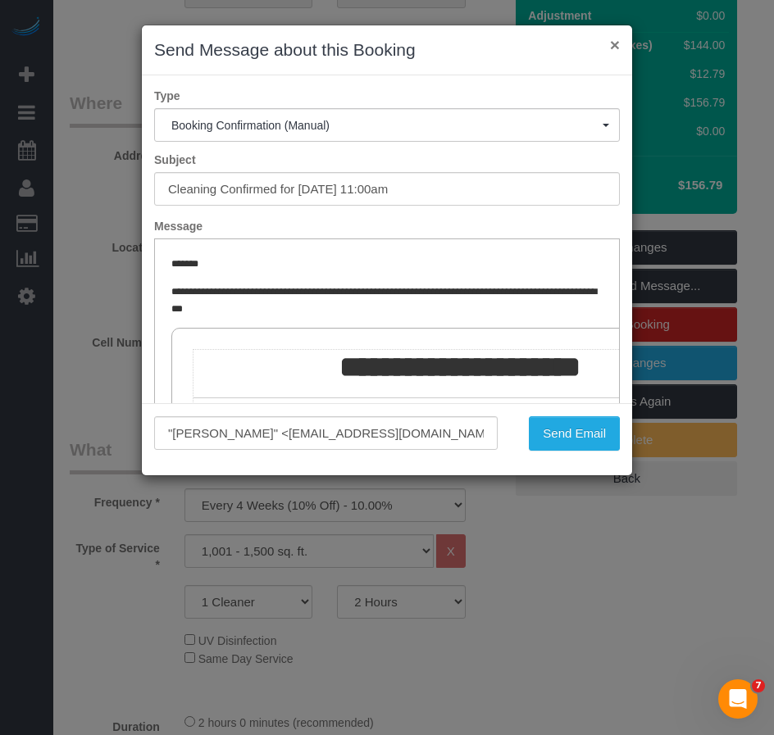
click at [615, 47] on button "×" at bounding box center [615, 44] width 10 height 17
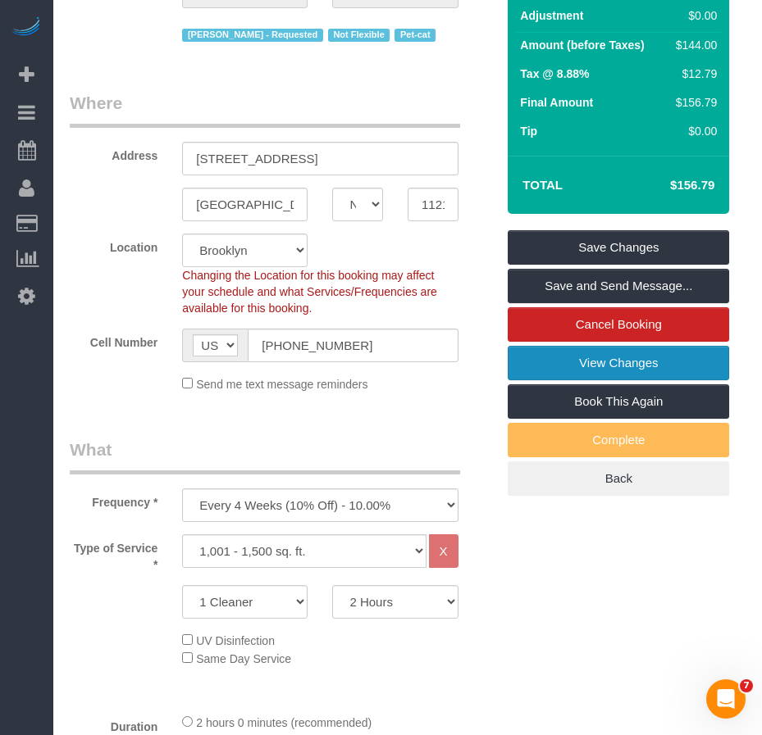
click at [594, 367] on link "View Changes" at bounding box center [618, 363] width 221 height 34
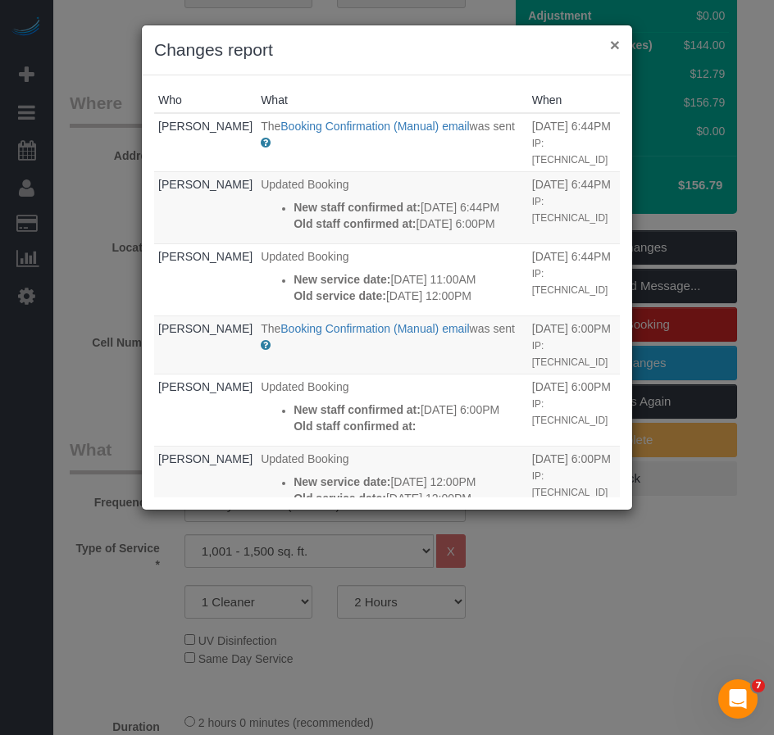
drag, startPoint x: 616, startPoint y: 48, endPoint x: 255, endPoint y: 2, distance: 363.7
click at [611, 48] on button "×" at bounding box center [615, 44] width 10 height 17
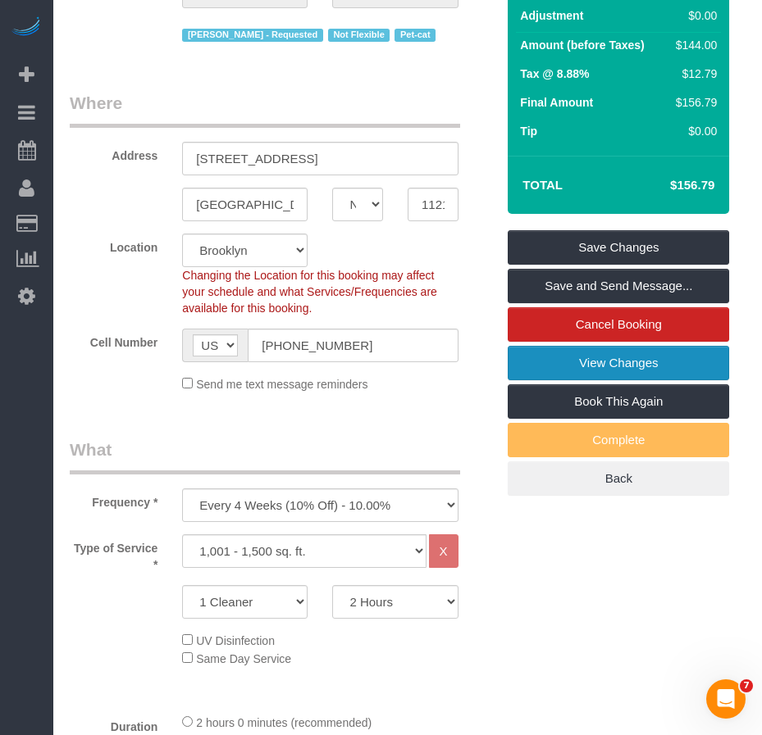
click at [570, 356] on link "View Changes" at bounding box center [618, 363] width 221 height 34
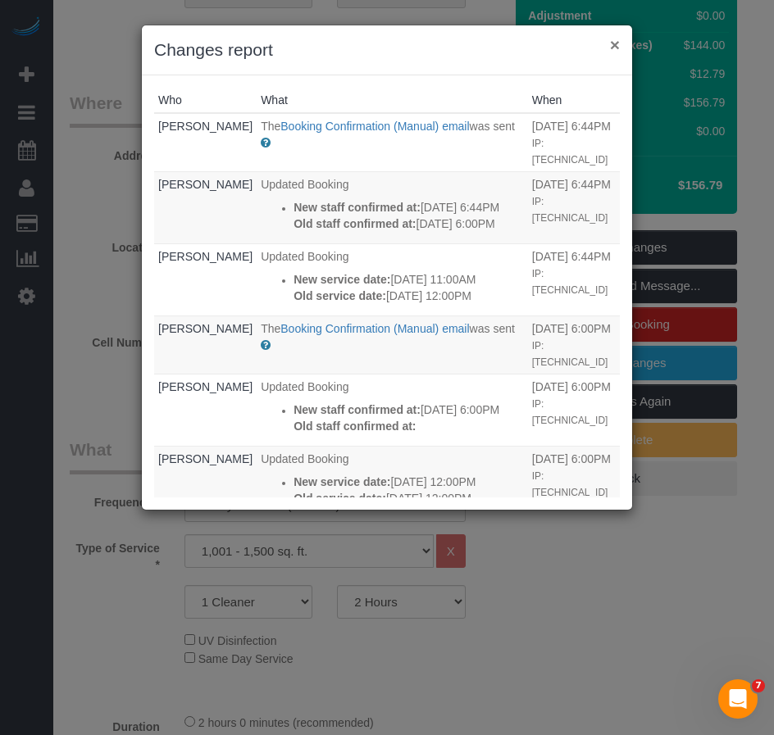
click at [612, 43] on button "×" at bounding box center [615, 44] width 10 height 17
